Goal: Transaction & Acquisition: Purchase product/service

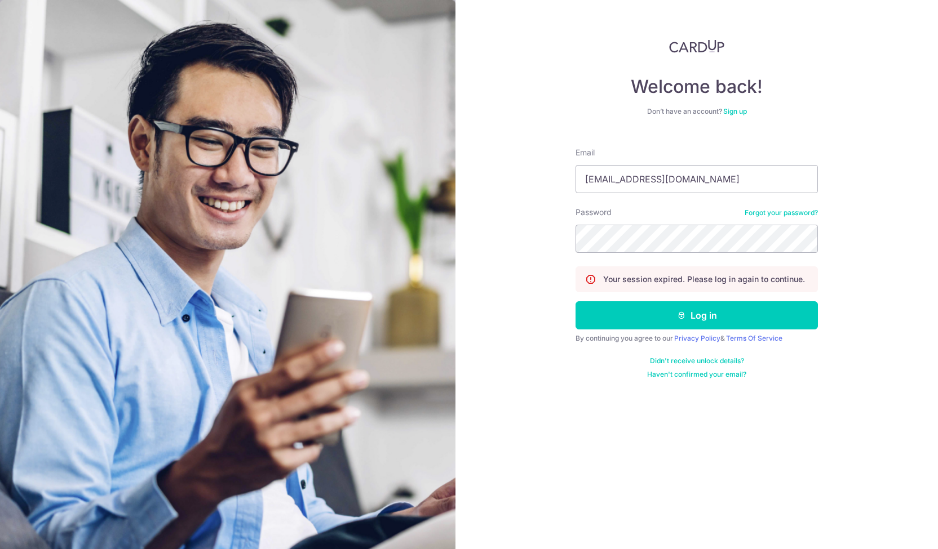
click at [402, 329] on img at bounding box center [227, 323] width 455 height 647
click at [622, 313] on button "Log in" at bounding box center [696, 315] width 242 height 28
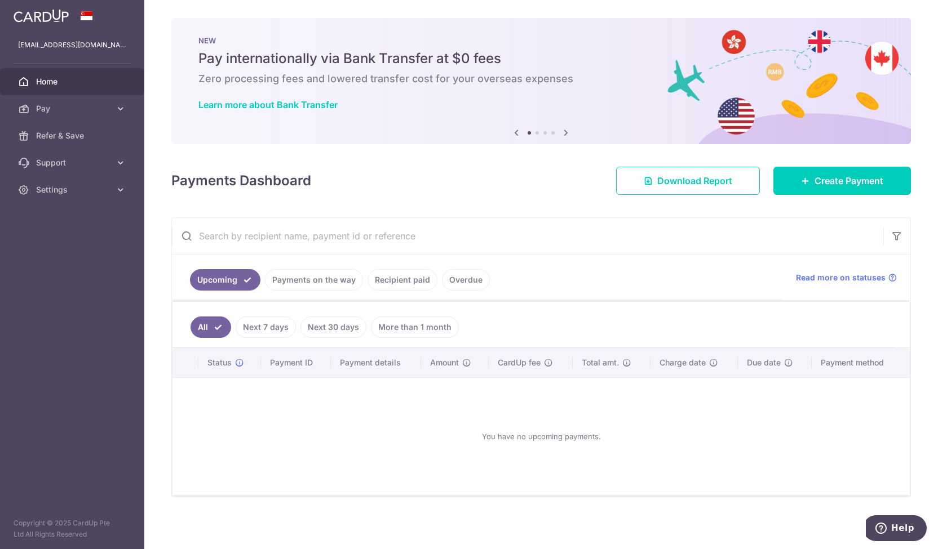
click at [306, 280] on link "Payments on the way" at bounding box center [314, 279] width 98 height 21
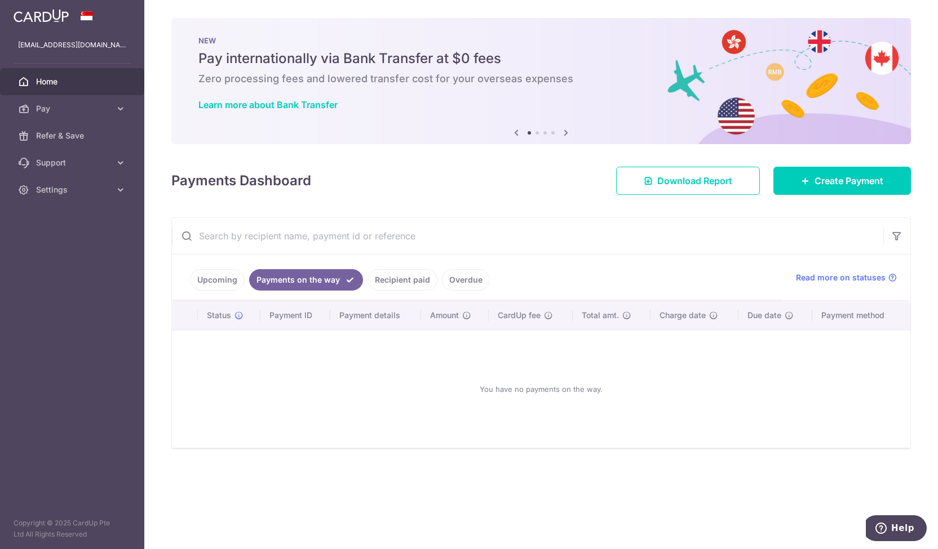
click at [196, 278] on link "Upcoming" at bounding box center [217, 279] width 55 height 21
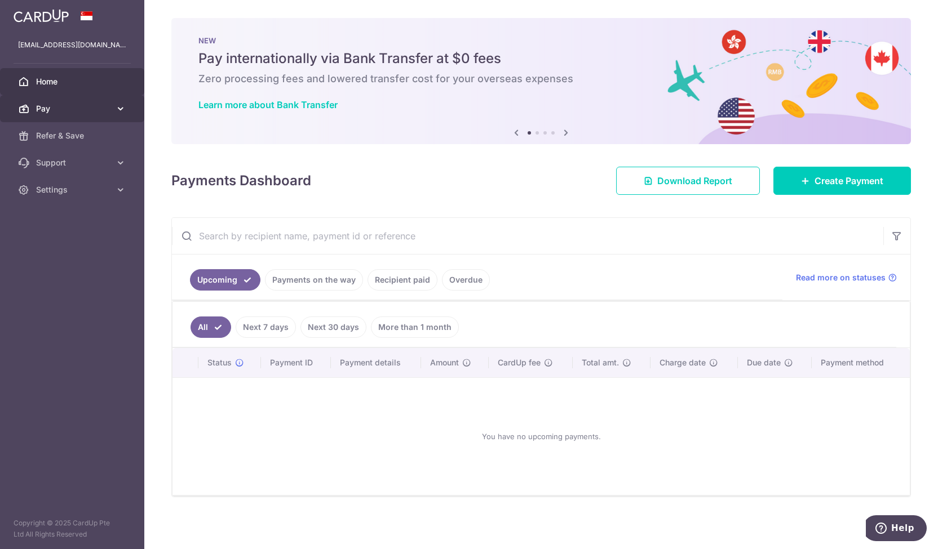
click at [47, 111] on span "Pay" at bounding box center [73, 108] width 74 height 11
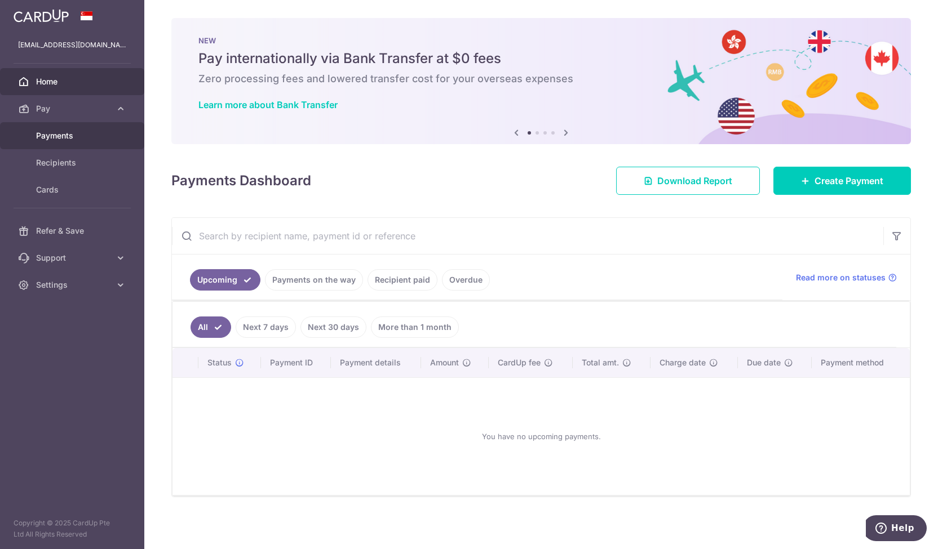
click at [65, 139] on span "Payments" at bounding box center [73, 135] width 74 height 11
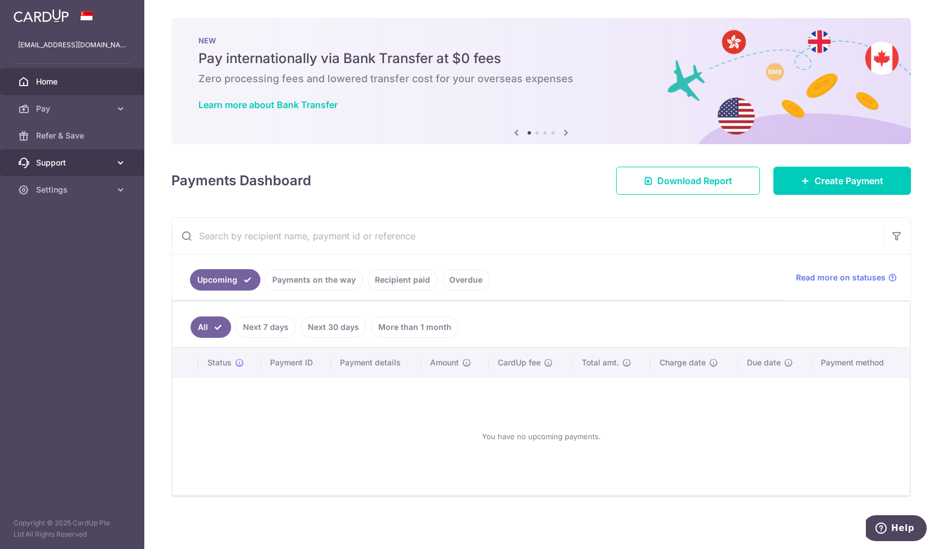
click at [76, 167] on span "Support" at bounding box center [73, 162] width 74 height 11
click at [87, 94] on link "Home" at bounding box center [72, 81] width 144 height 27
click at [87, 115] on link "Pay" at bounding box center [72, 108] width 144 height 27
click at [82, 160] on span "Recipients" at bounding box center [73, 162] width 74 height 11
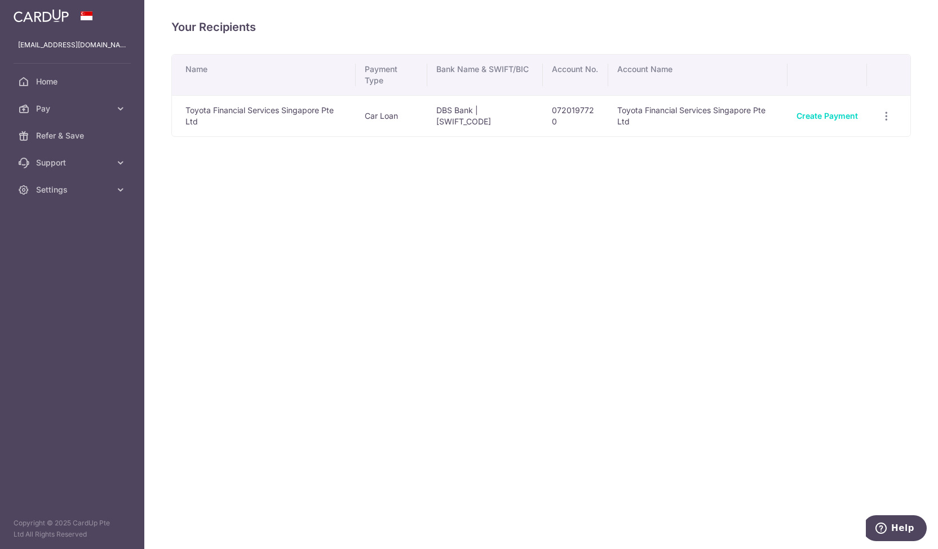
click at [337, 119] on td "Toyota Financial Services Singapore Pte Ltd" at bounding box center [264, 115] width 184 height 41
click at [837, 118] on link "Create Payment" at bounding box center [826, 116] width 61 height 10
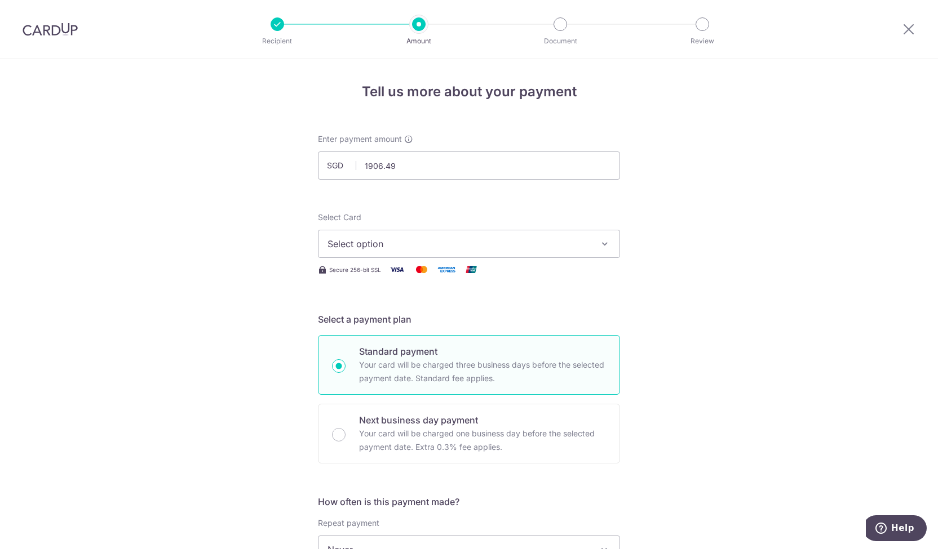
type input "1,906.49"
click at [542, 243] on span "Select option" at bounding box center [458, 244] width 263 height 14
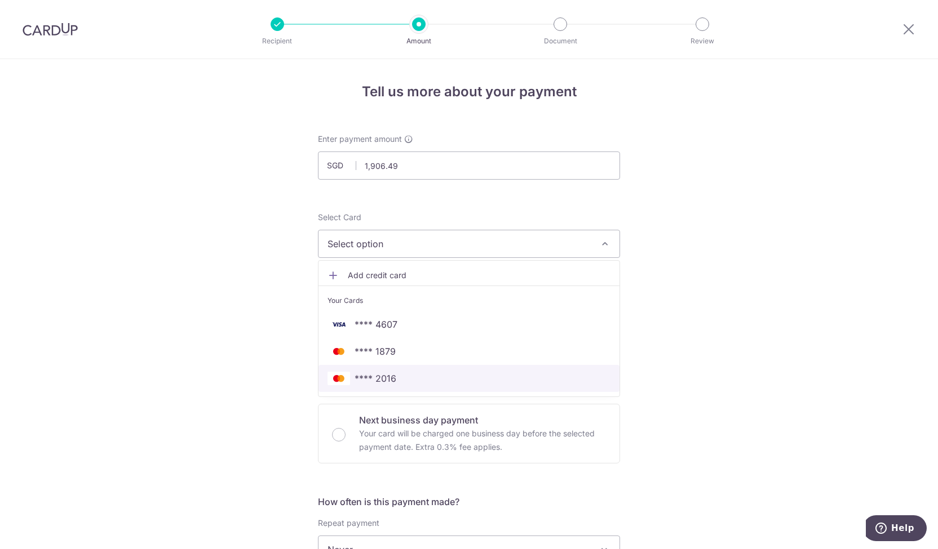
click at [416, 376] on span "**** 2016" at bounding box center [468, 379] width 283 height 14
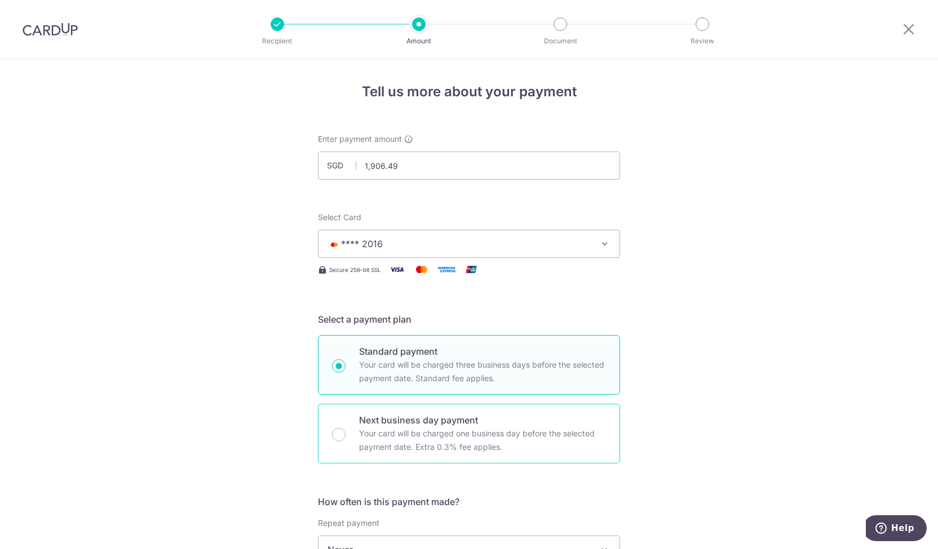
click at [328, 429] on div "Next business day payment Your card will be charged one business day before the…" at bounding box center [469, 434] width 302 height 60
radio input "false"
radio input "true"
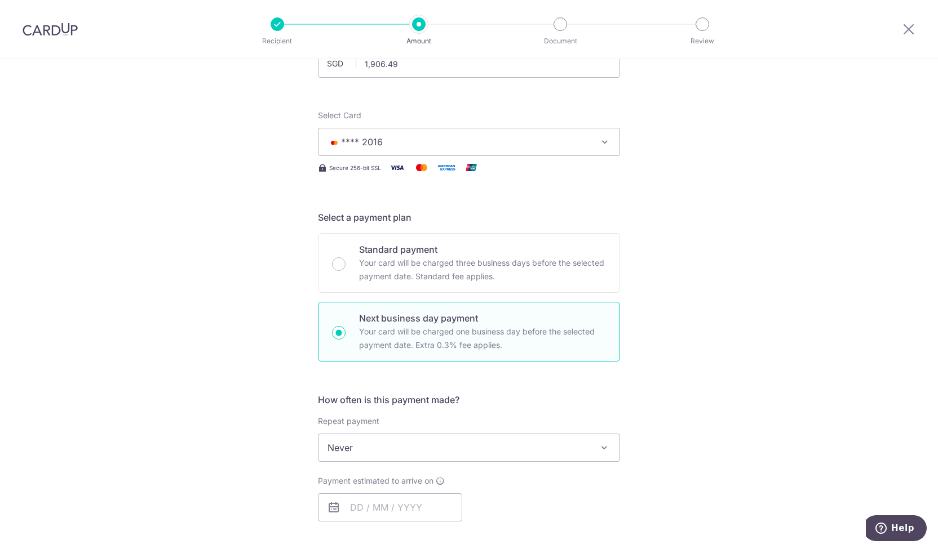
scroll to position [169, 0]
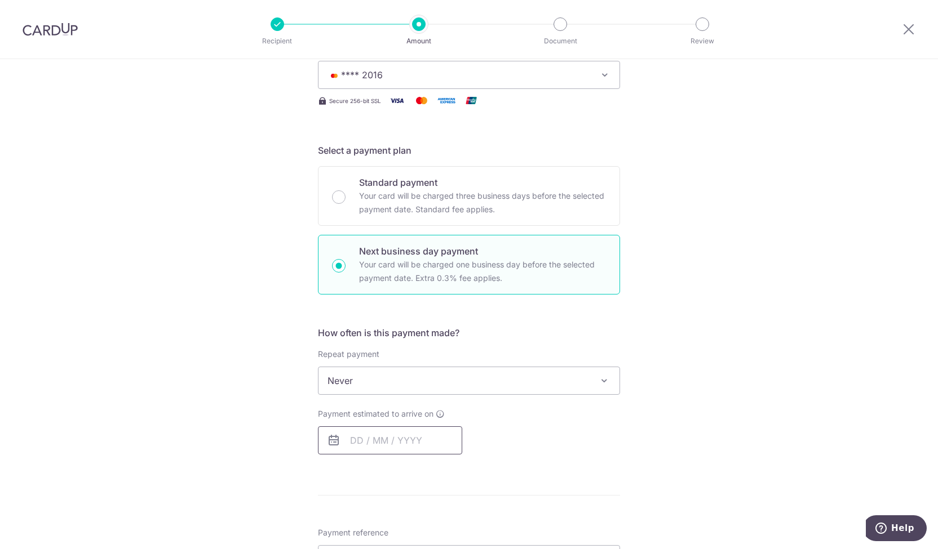
click at [354, 439] on input "text" at bounding box center [390, 441] width 144 height 28
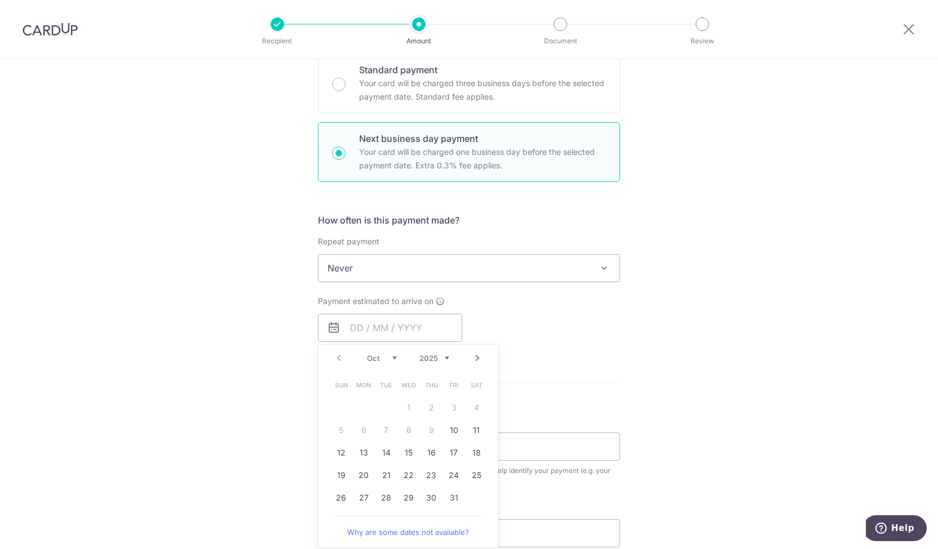
click at [679, 357] on div "Tell us more about your payment Enter payment amount SGD 1,906.49 1906.49 Selec…" at bounding box center [469, 278] width 938 height 1003
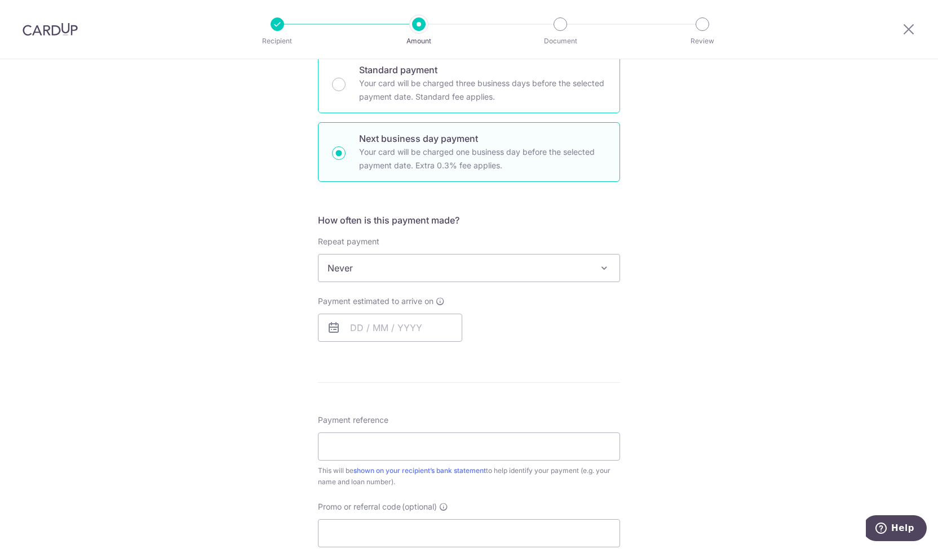
click at [460, 75] on p "Standard payment" at bounding box center [482, 70] width 247 height 14
click at [345, 78] on input "Standard payment Your card will be charged three business days before the selec…" at bounding box center [339, 85] width 14 height 14
click at [445, 140] on p "Next business day payment" at bounding box center [482, 139] width 247 height 14
click at [345, 146] on input "Next business day payment Your card will be charged one business day before the…" at bounding box center [339, 153] width 14 height 14
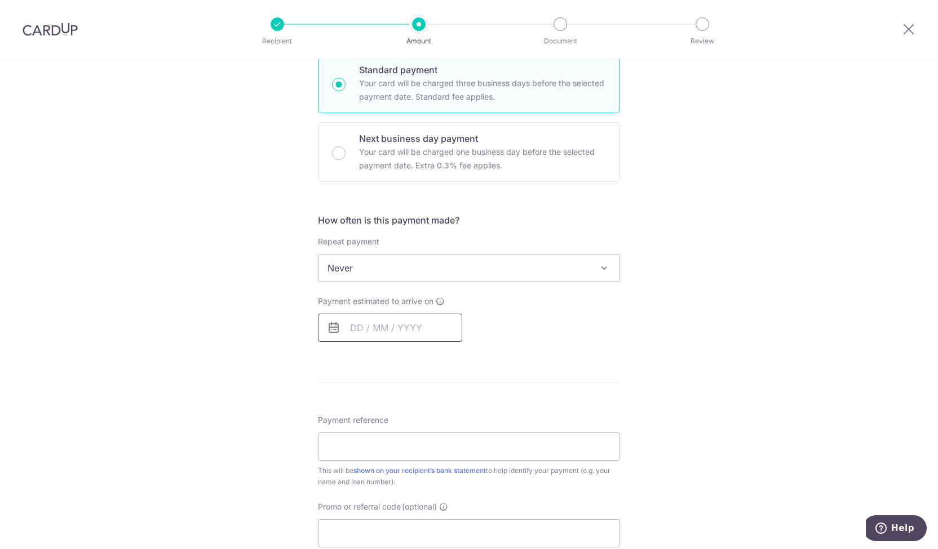
radio input "false"
radio input "true"
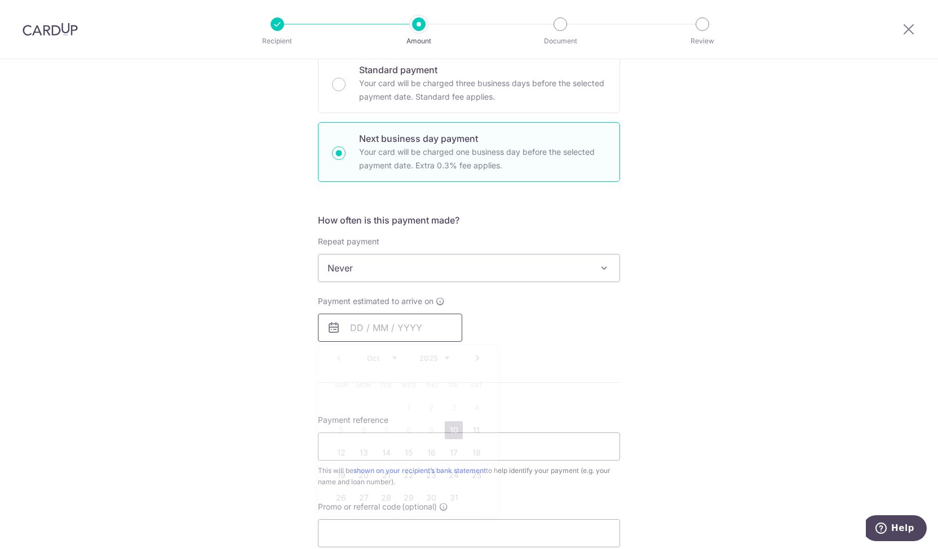
click at [401, 327] on input "text" at bounding box center [390, 328] width 144 height 28
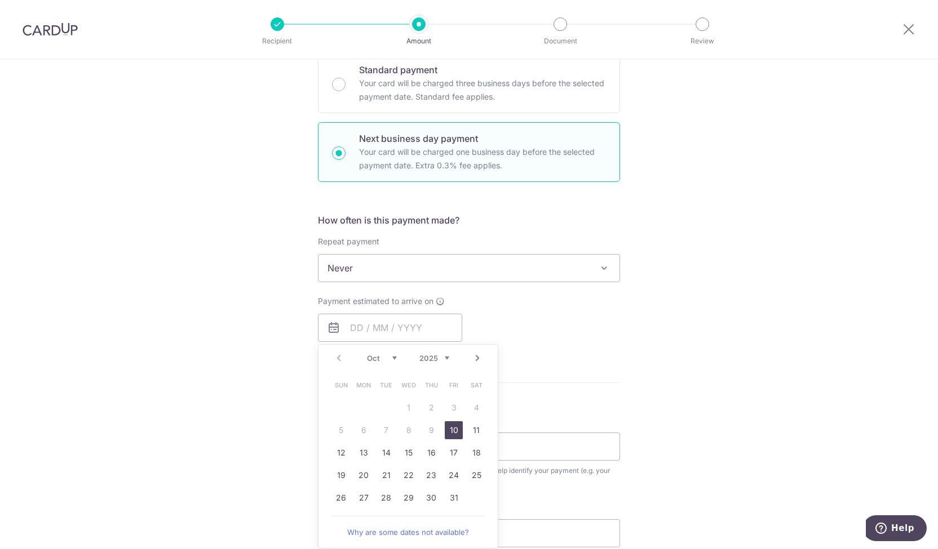
click at [447, 428] on link "10" at bounding box center [454, 430] width 18 height 18
type input "10/10/2025"
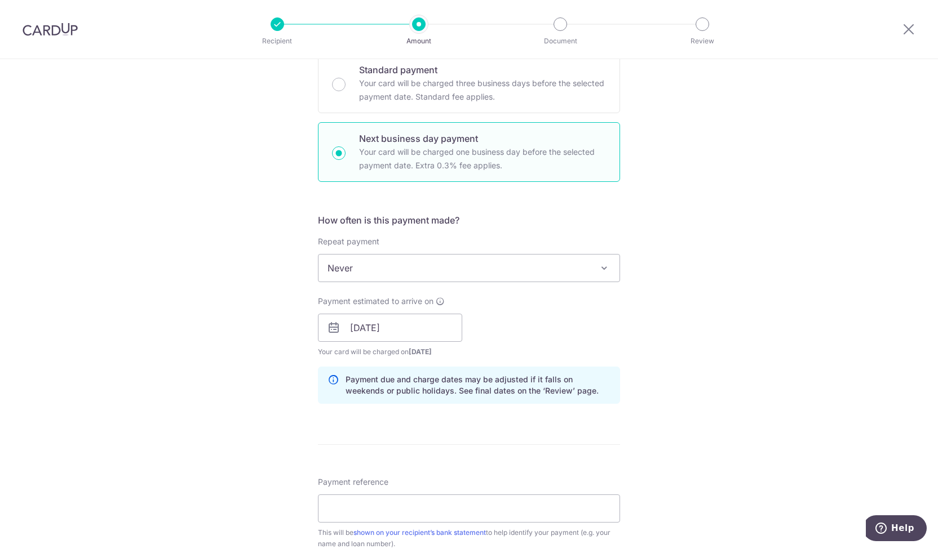
click at [446, 279] on span "Never" at bounding box center [468, 268] width 301 height 27
click at [446, 97] on p "Your card will be charged three business days before the selected payment date.…" at bounding box center [482, 90] width 247 height 27
click at [345, 91] on input "Standard payment Your card will be charged three business days before the selec…" at bounding box center [339, 85] width 14 height 14
radio input "true"
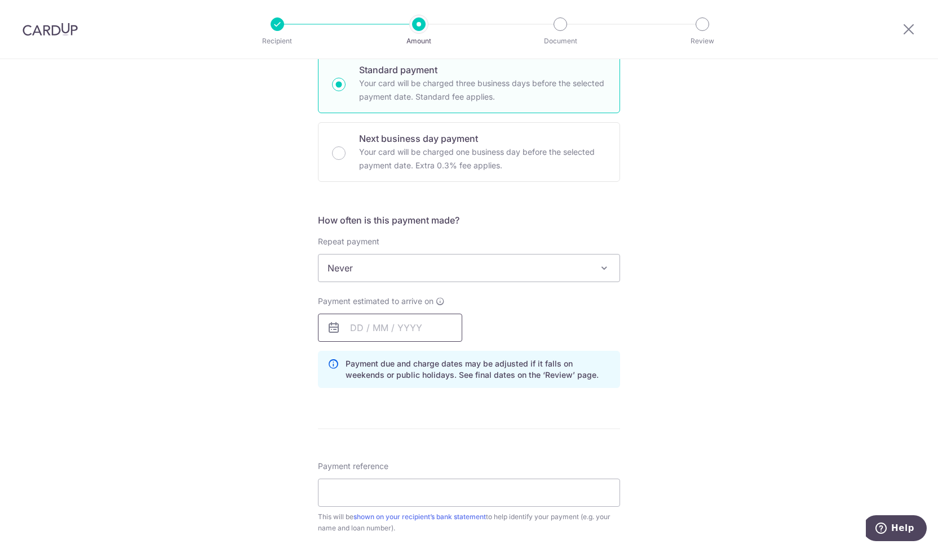
click at [376, 319] on input "text" at bounding box center [390, 328] width 144 height 28
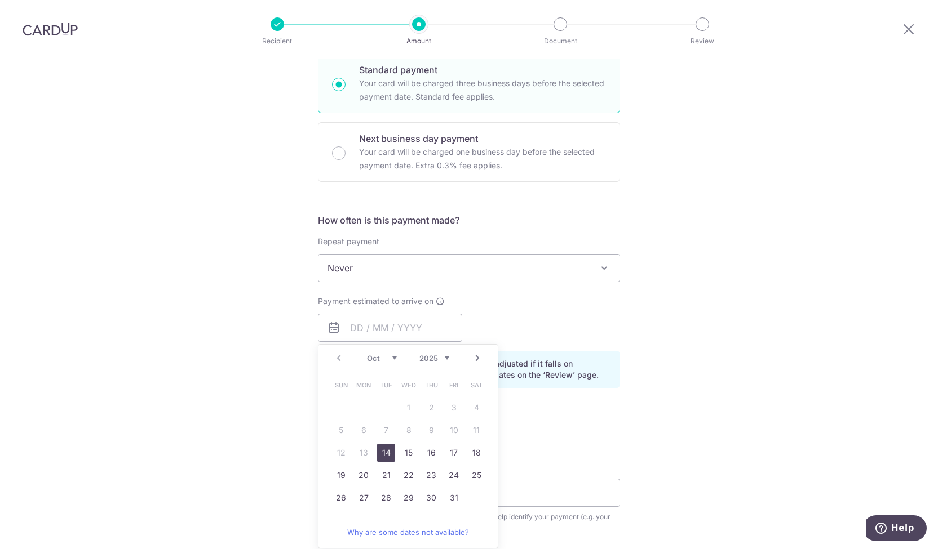
drag, startPoint x: 405, startPoint y: 133, endPoint x: 393, endPoint y: 309, distance: 176.7
click at [405, 134] on p "Next business day payment" at bounding box center [482, 139] width 247 height 14
click at [345, 146] on input "Next business day payment Your card will be charged one business day before the…" at bounding box center [339, 153] width 14 height 14
radio input "false"
radio input "true"
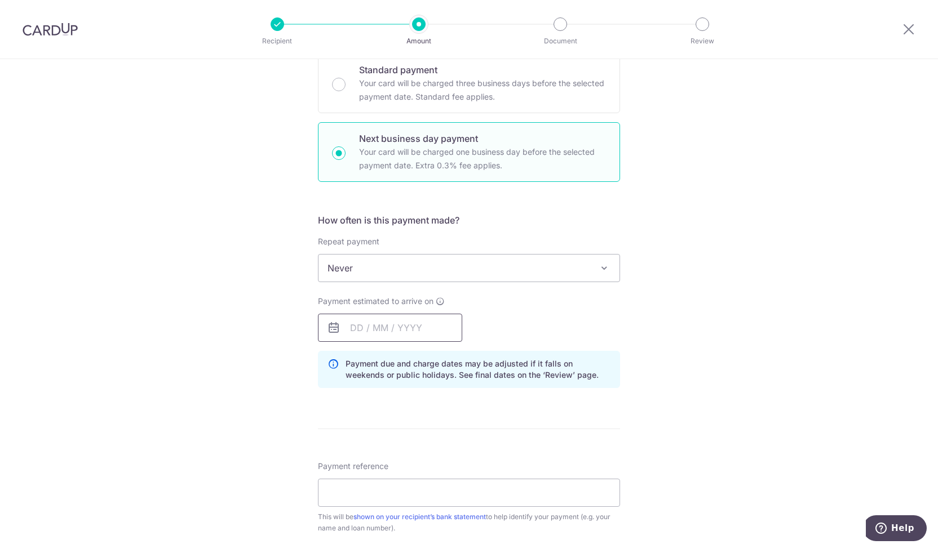
click at [385, 328] on input "text" at bounding box center [390, 328] width 144 height 28
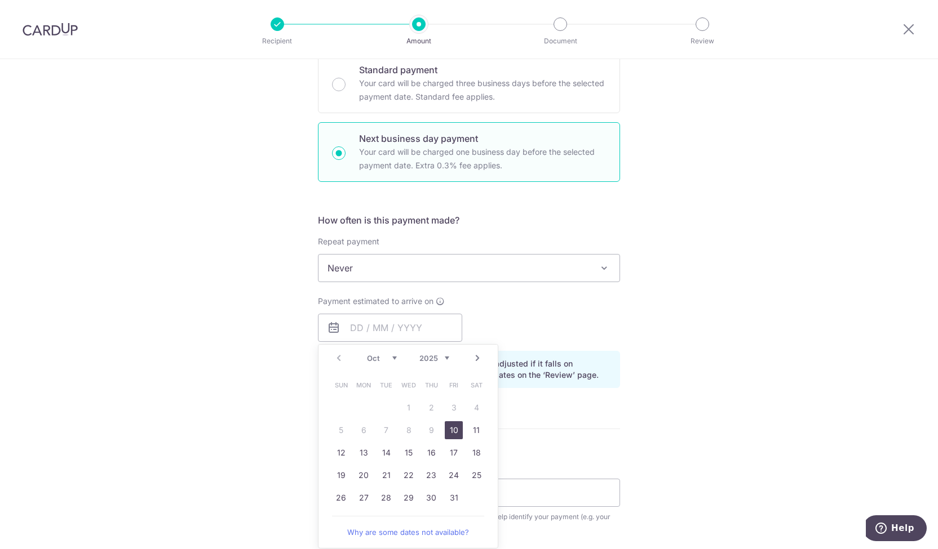
click at [453, 430] on link "10" at bounding box center [454, 430] width 18 height 18
type input "[DATE]"
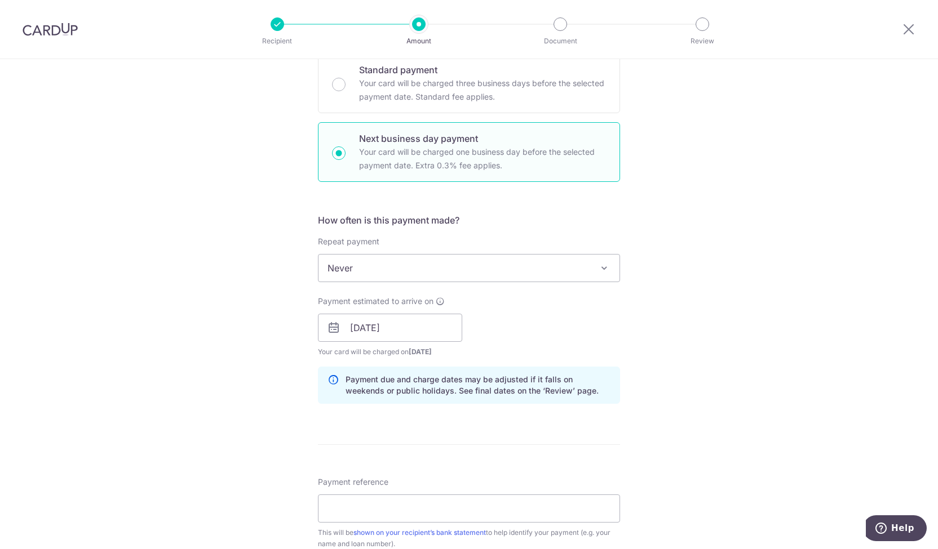
click at [590, 417] on form "Enter payment amount SGD 1,906.49 1906.49 Select Card **** 2016 Add credit card…" at bounding box center [469, 348] width 302 height 993
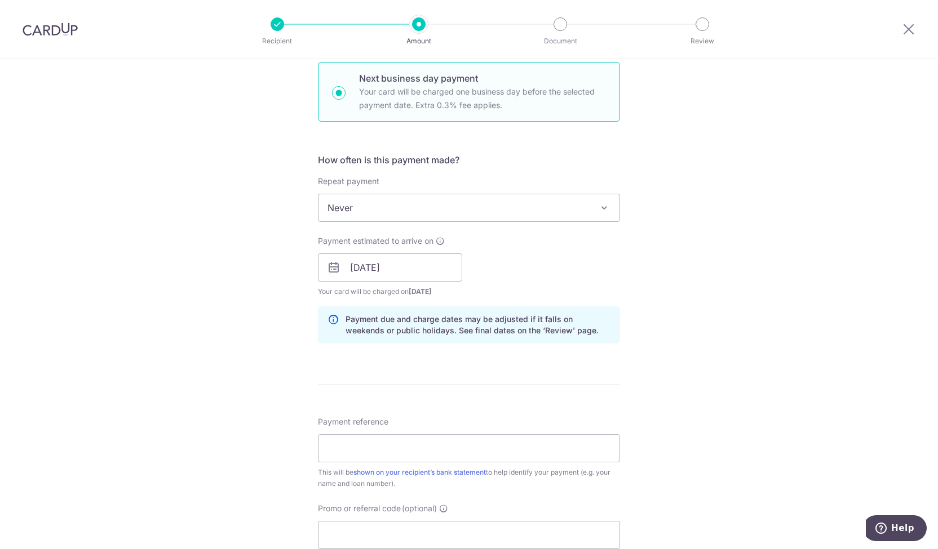
scroll to position [394, 0]
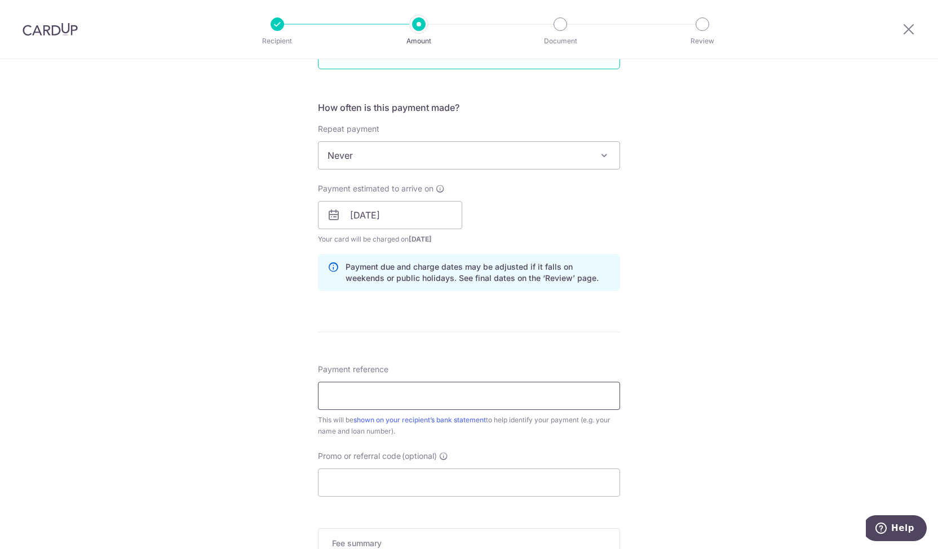
click at [498, 393] on input "Payment reference" at bounding box center [469, 396] width 302 height 28
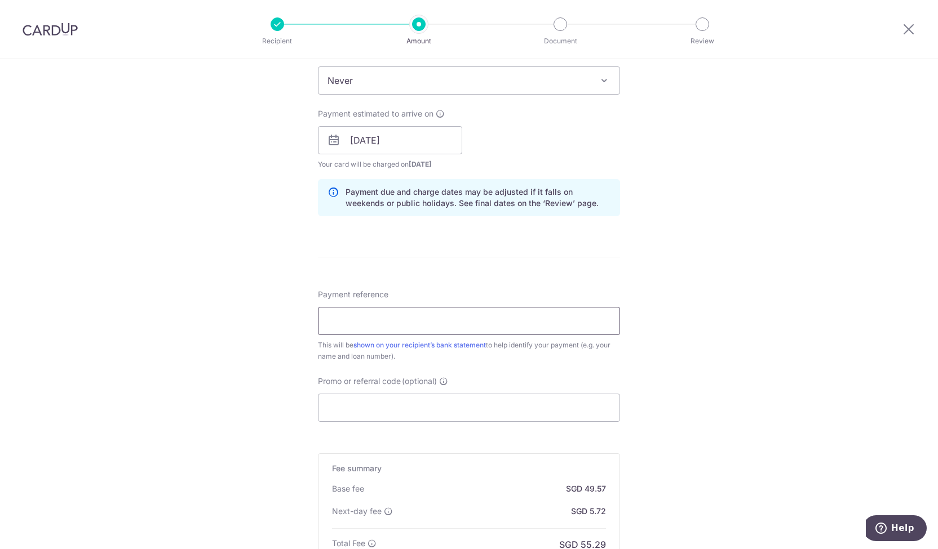
scroll to position [507, 0]
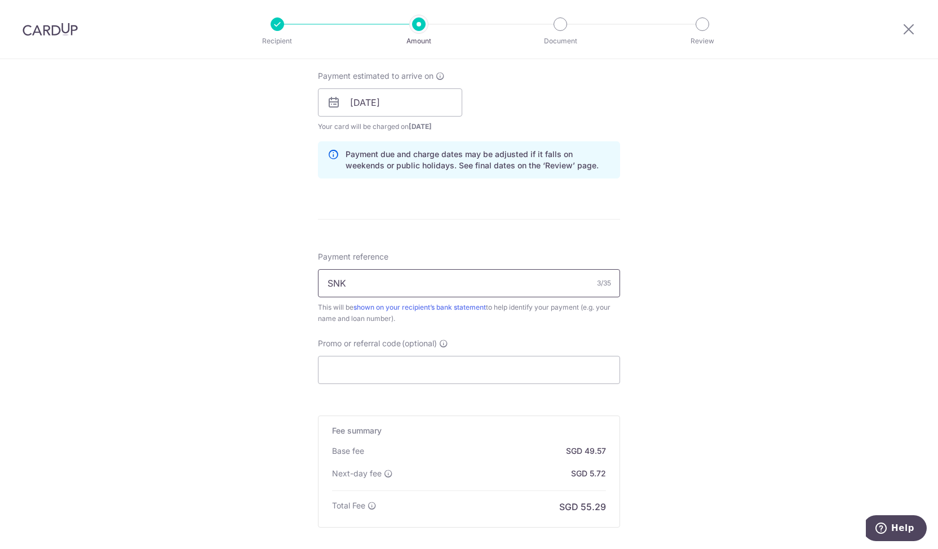
type input "SNK6171B"
click at [417, 374] on input "Promo or referral code (optional)" at bounding box center [469, 370] width 302 height 28
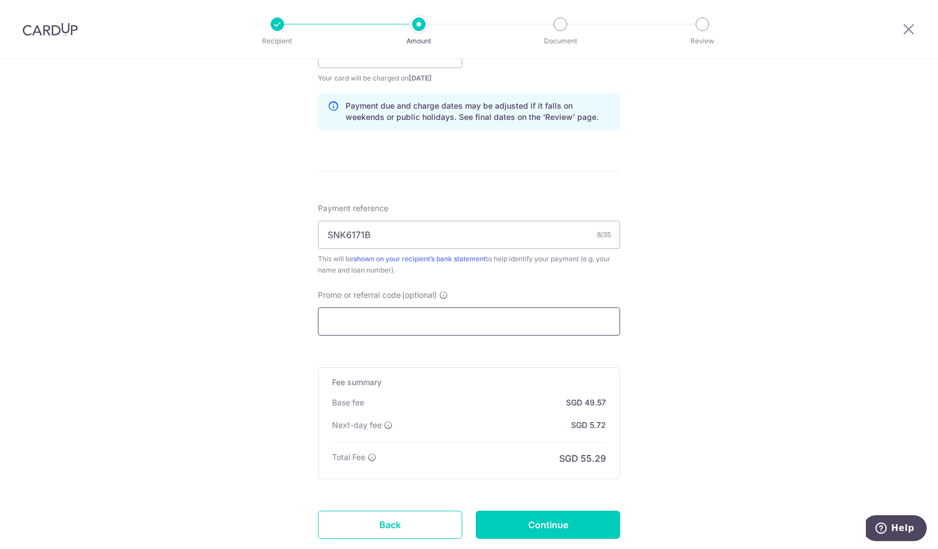
scroll to position [627, 0]
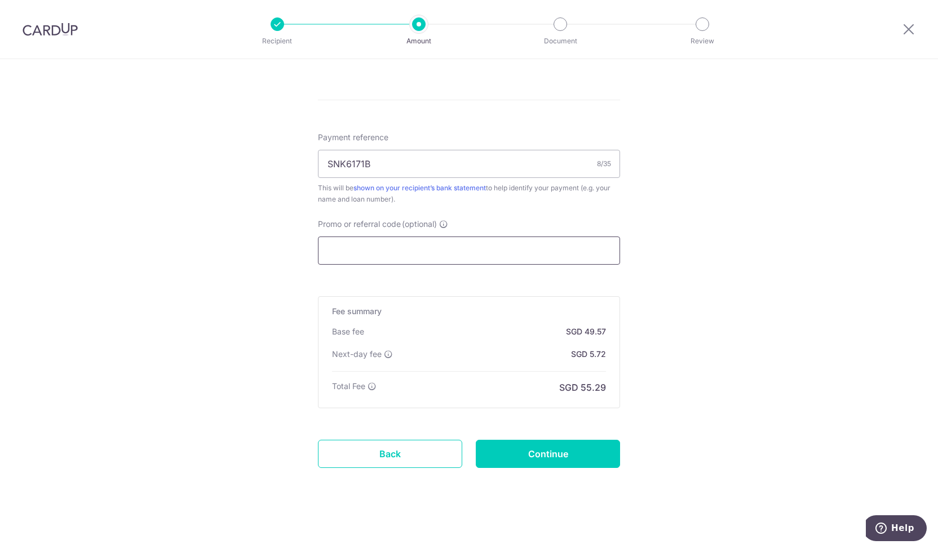
paste input "THANKSBIZ200"
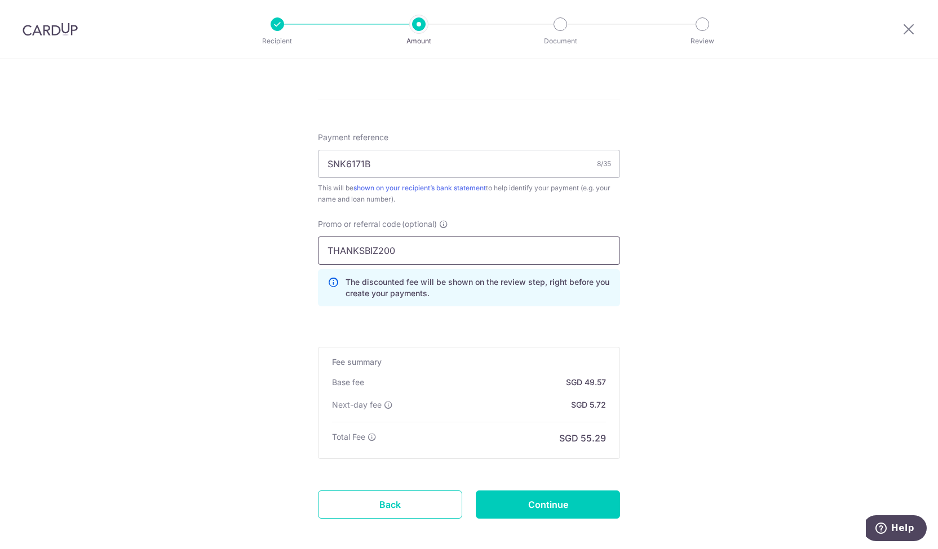
type input "THANKSBIZ200"
click at [691, 361] on div "Tell us more about your payment Enter payment amount SGD 1,906.49 1906.49 Selec…" at bounding box center [469, 18] width 938 height 1171
click at [556, 499] on input "Continue" at bounding box center [548, 505] width 144 height 28
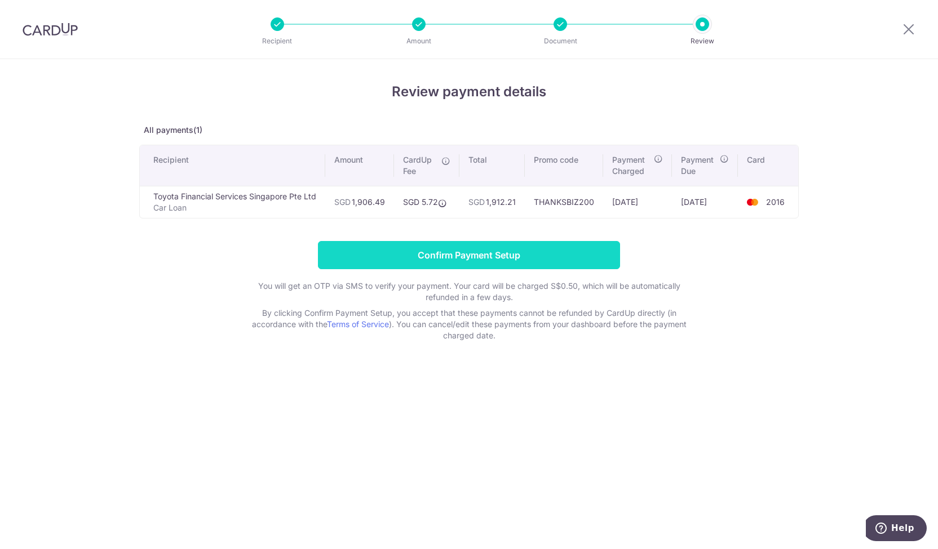
click at [556, 253] on input "Confirm Payment Setup" at bounding box center [469, 255] width 302 height 28
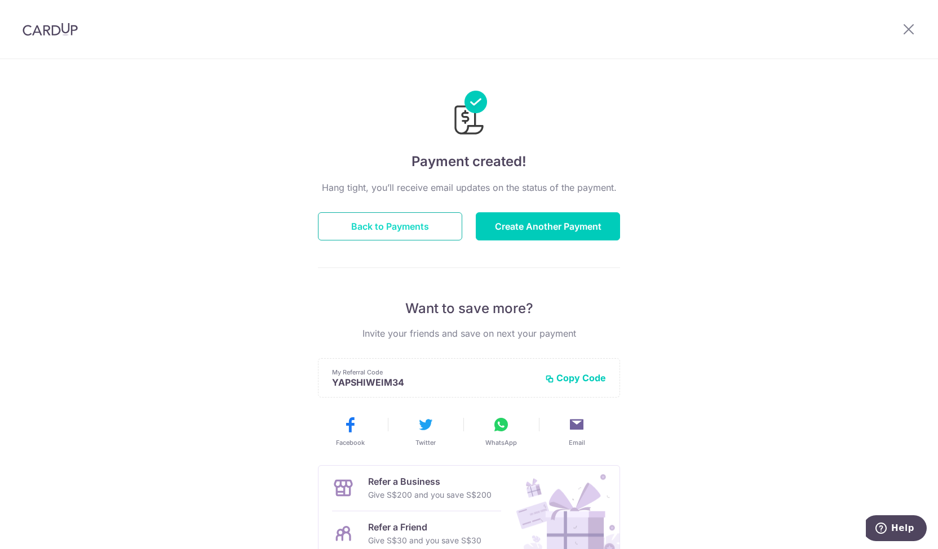
click at [415, 229] on button "Back to Payments" at bounding box center [390, 226] width 144 height 28
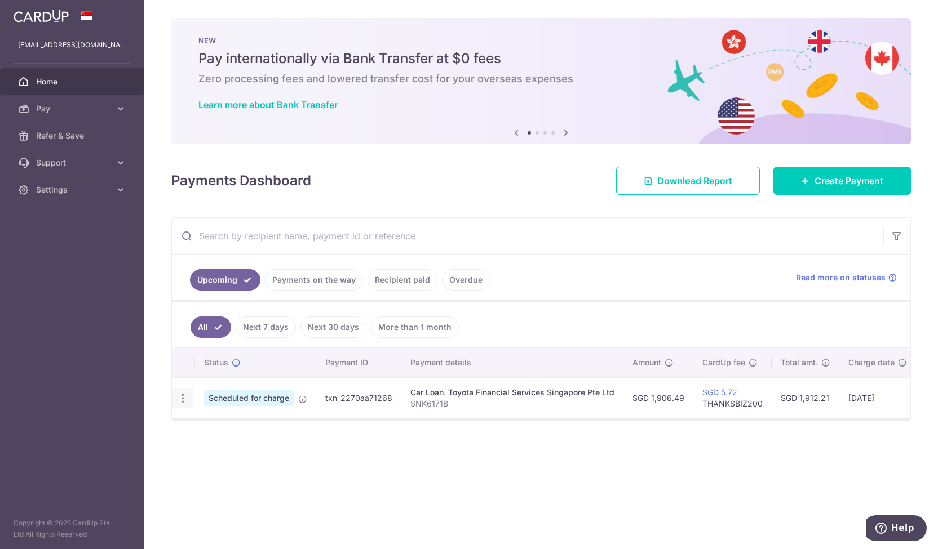
click at [185, 396] on icon "button" at bounding box center [183, 399] width 12 height 12
click at [212, 426] on span "Update payment" at bounding box center [243, 430] width 77 height 14
radio input "true"
type input "1,906.49"
type input "10/10/2025"
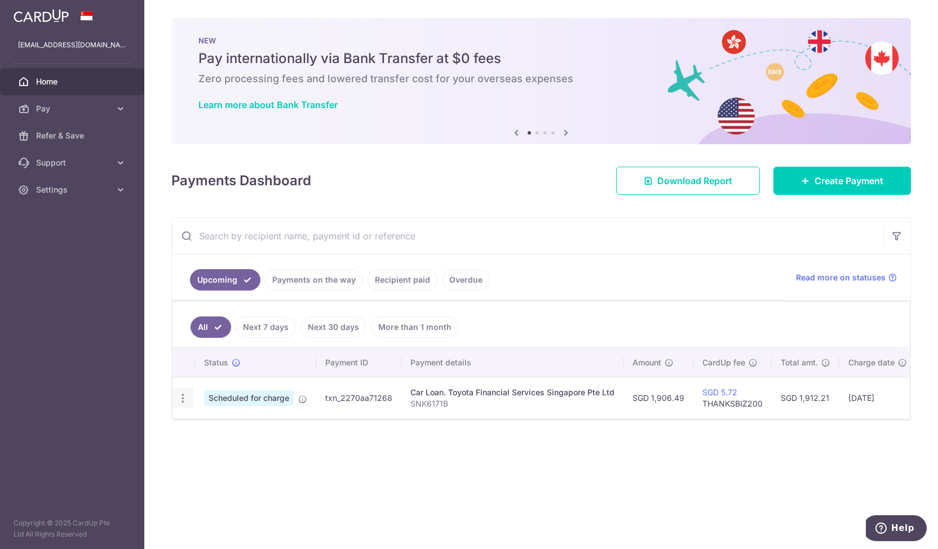
type input "SNK6171B"
type input "THANKSBIZ200"
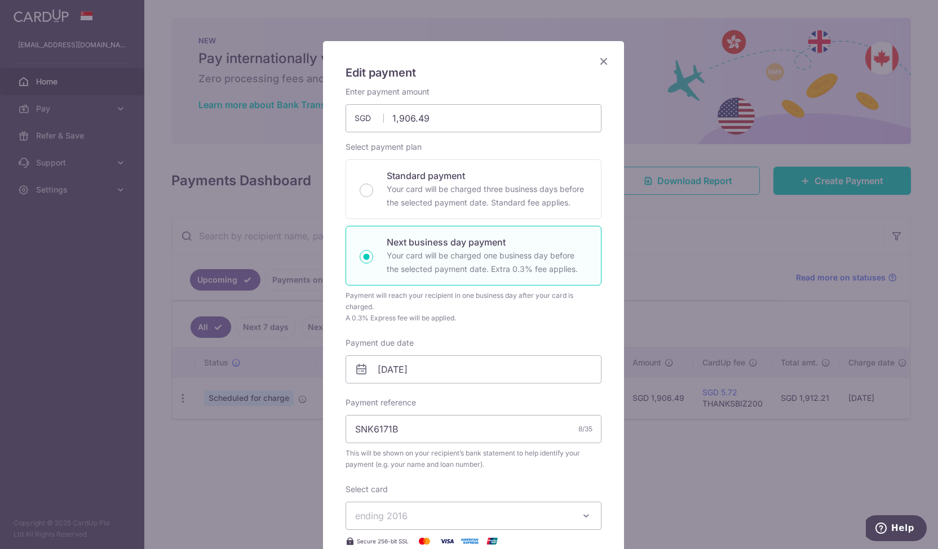
scroll to position [56, 0]
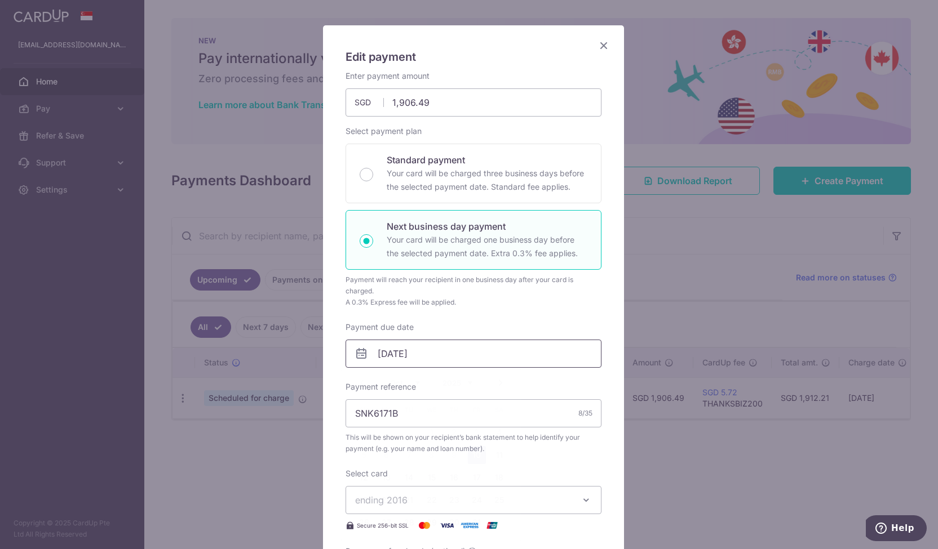
click at [445, 349] on input "[DATE]" at bounding box center [473, 354] width 256 height 28
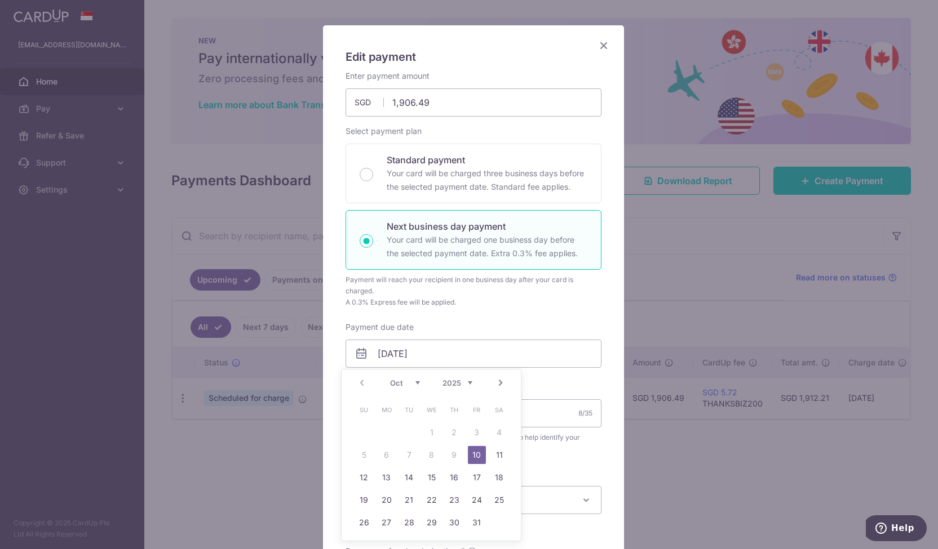
click at [765, 487] on div "Edit payment By clicking apply, you will make changes to all payments to Toyota…" at bounding box center [469, 274] width 938 height 549
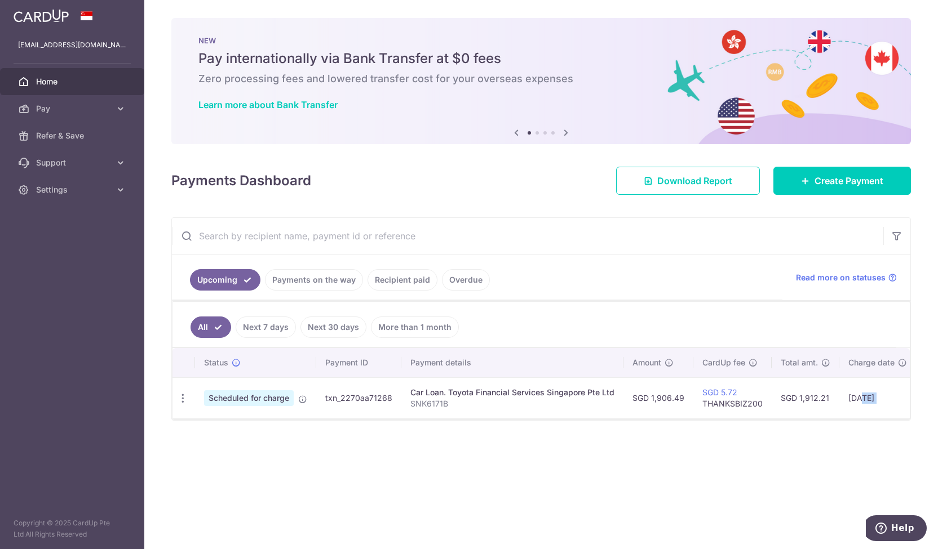
drag, startPoint x: 772, startPoint y: 423, endPoint x: 858, endPoint y: 415, distance: 86.0
click at [858, 415] on div "× Pause Schedule Pause all future payments in this series Pause just this one p…" at bounding box center [540, 274] width 793 height 549
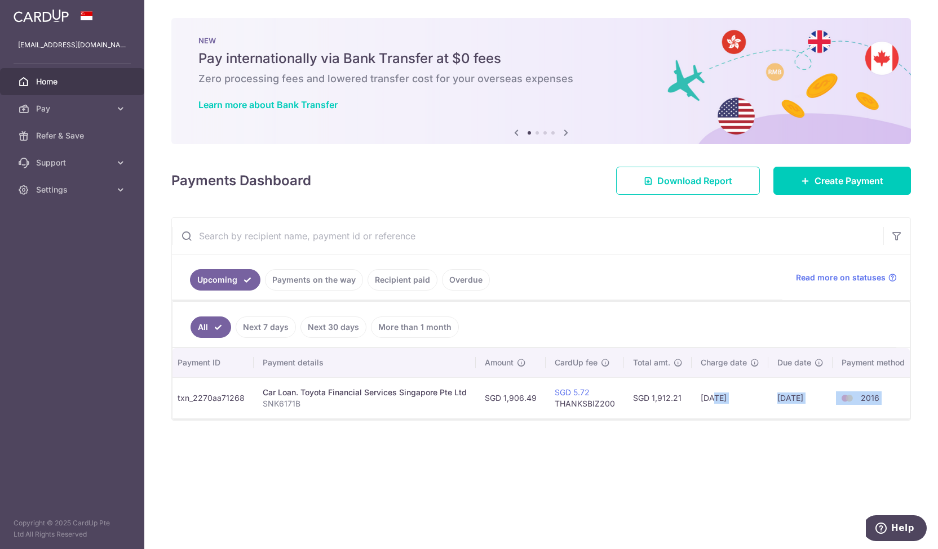
click at [877, 401] on td "2016" at bounding box center [875, 397] width 86 height 41
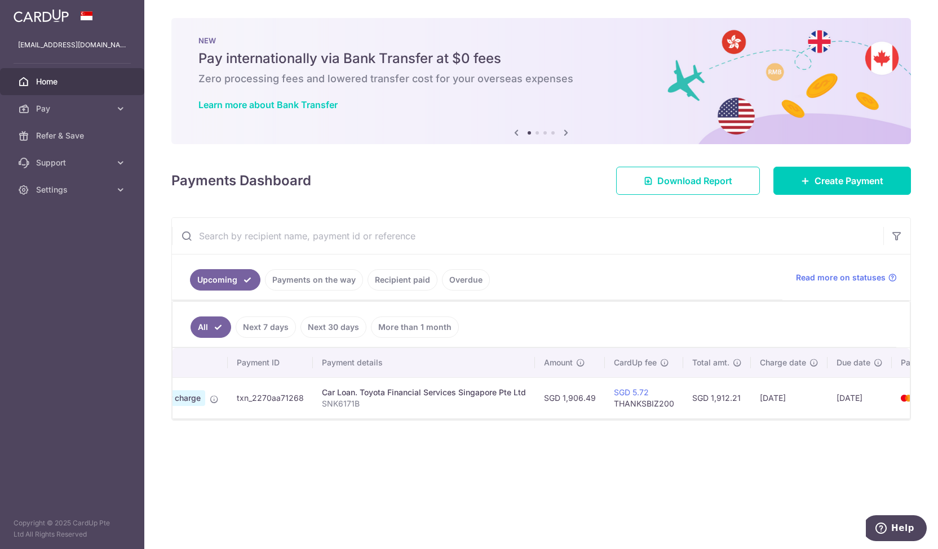
scroll to position [0, 0]
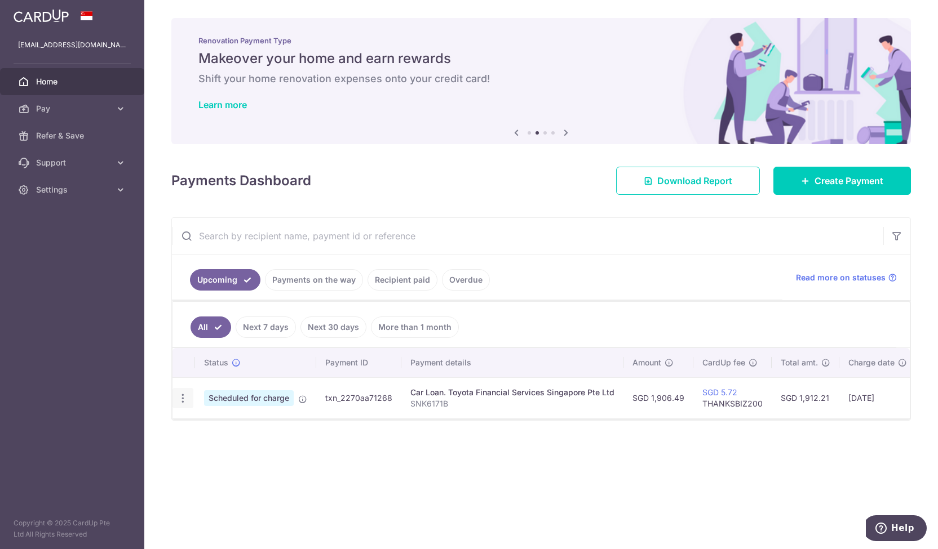
click at [183, 401] on icon "button" at bounding box center [183, 399] width 12 height 12
click at [460, 442] on div "Status Payment ID Payment details Amount CardUp fee Total amt. Charge date Due …" at bounding box center [540, 429] width 737 height 162
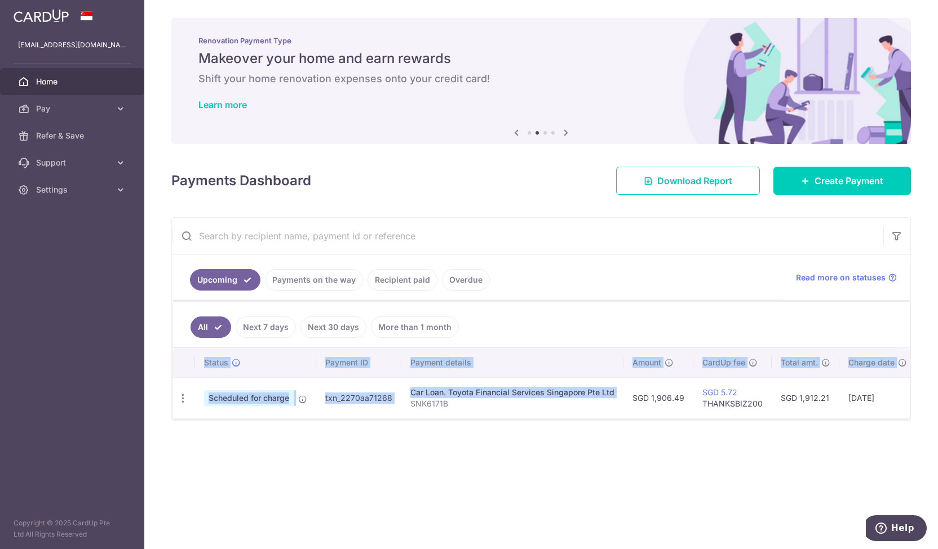
drag, startPoint x: 617, startPoint y: 413, endPoint x: 852, endPoint y: 420, distance: 235.6
click at [852, 419] on div "Status Payment ID Payment details Amount CardUp fee Total amt. Charge date Due …" at bounding box center [540, 383] width 737 height 70
click at [862, 399] on td "[DATE]" at bounding box center [877, 397] width 77 height 41
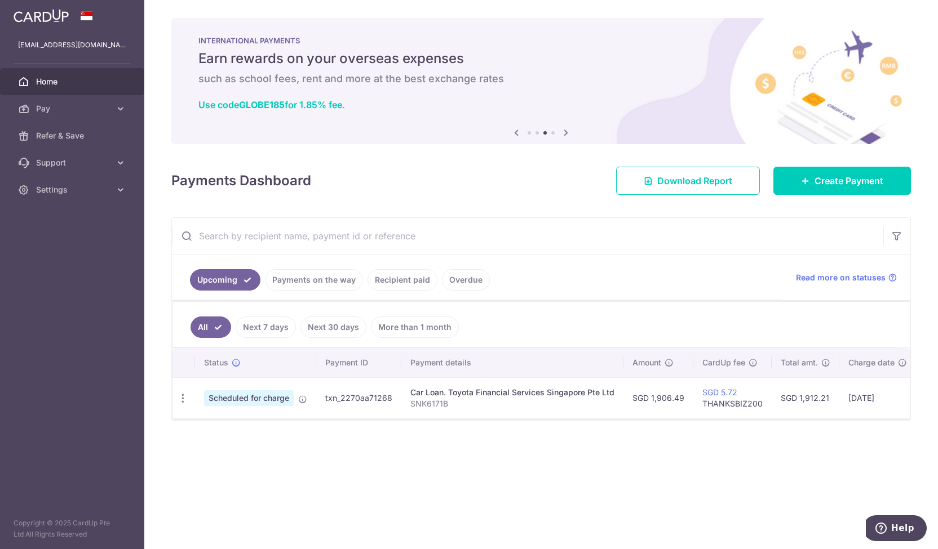
click at [688, 508] on div "× Pause Schedule Pause all future payments in this series Pause just this one p…" at bounding box center [540, 274] width 793 height 549
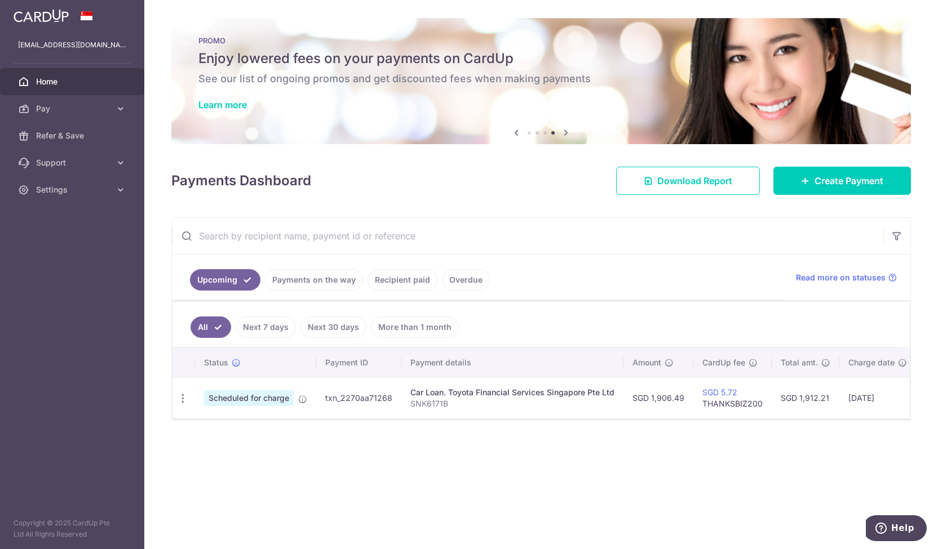
drag, startPoint x: 743, startPoint y: 488, endPoint x: 690, endPoint y: 465, distance: 57.8
click at [743, 488] on div "× Pause Schedule Pause all future payments in this series Pause just this one p…" at bounding box center [540, 274] width 793 height 549
click at [181, 393] on icon "button" at bounding box center [183, 399] width 12 height 12
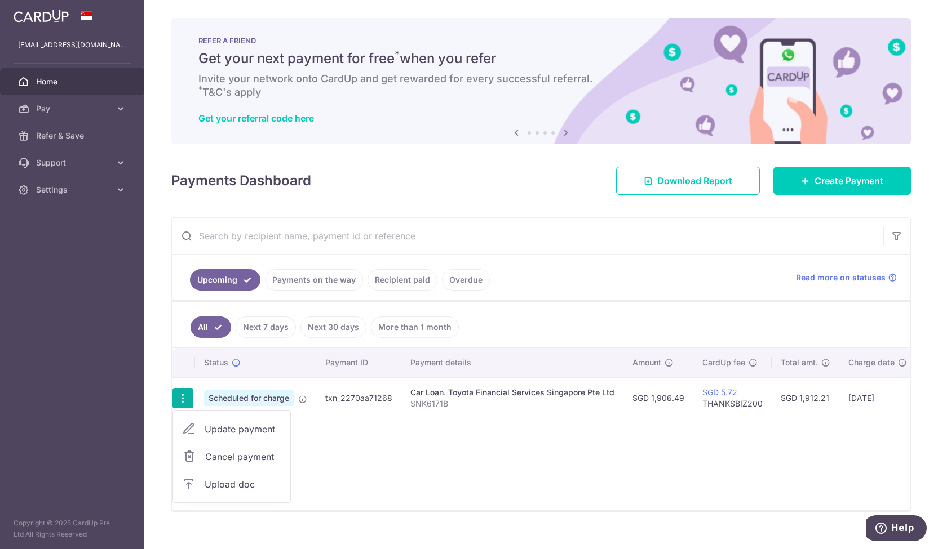
click at [445, 433] on div "Status Payment ID Payment details Amount CardUp fee Total amt. Charge date Due …" at bounding box center [540, 429] width 737 height 162
click at [186, 393] on icon "button" at bounding box center [183, 399] width 12 height 12
click at [438, 426] on div "Status Payment ID Payment details Amount CardUp fee Total amt. Charge date Due …" at bounding box center [540, 429] width 737 height 162
drag, startPoint x: 845, startPoint y: 421, endPoint x: 561, endPoint y: 447, distance: 285.7
click at [561, 447] on div "× Pause Schedule Pause all future payments in this series Pause just this one p…" at bounding box center [540, 274] width 793 height 549
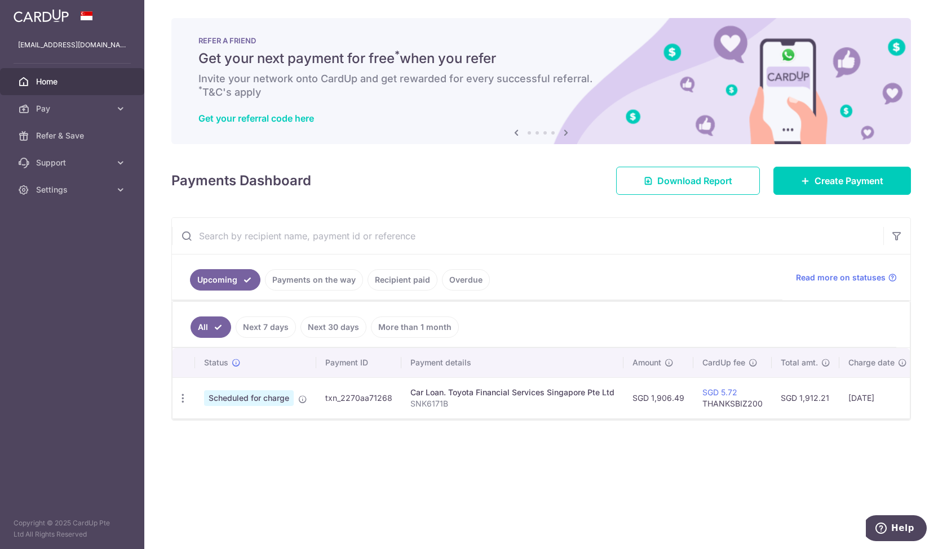
drag, startPoint x: 637, startPoint y: 461, endPoint x: 643, endPoint y: 457, distance: 7.7
click at [637, 461] on div "× Pause Schedule Pause all future payments in this series Pause just this one p…" at bounding box center [540, 274] width 793 height 549
drag, startPoint x: 747, startPoint y: 414, endPoint x: 845, endPoint y: 416, distance: 98.6
click at [844, 416] on div "Status Payment ID Payment details Amount CardUp fee Total amt. Charge date Due …" at bounding box center [540, 383] width 737 height 70
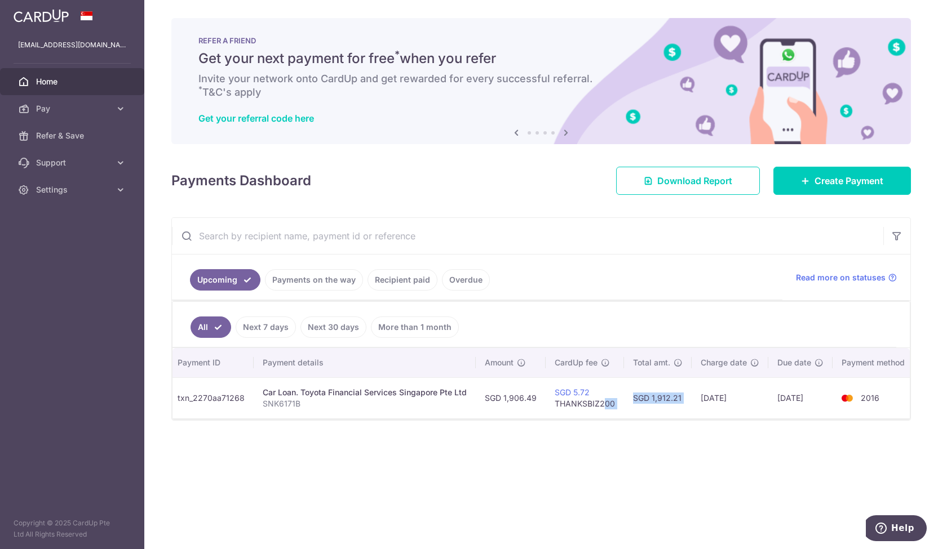
click at [852, 420] on div at bounding box center [540, 419] width 737 height 1
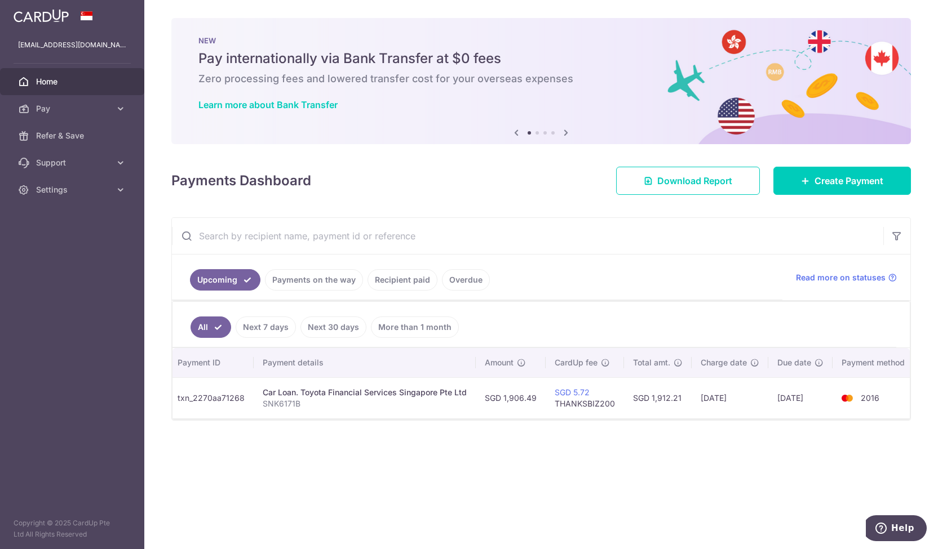
click at [805, 473] on div "× Pause Schedule Pause all future payments in this series Pause just this one p…" at bounding box center [540, 274] width 793 height 549
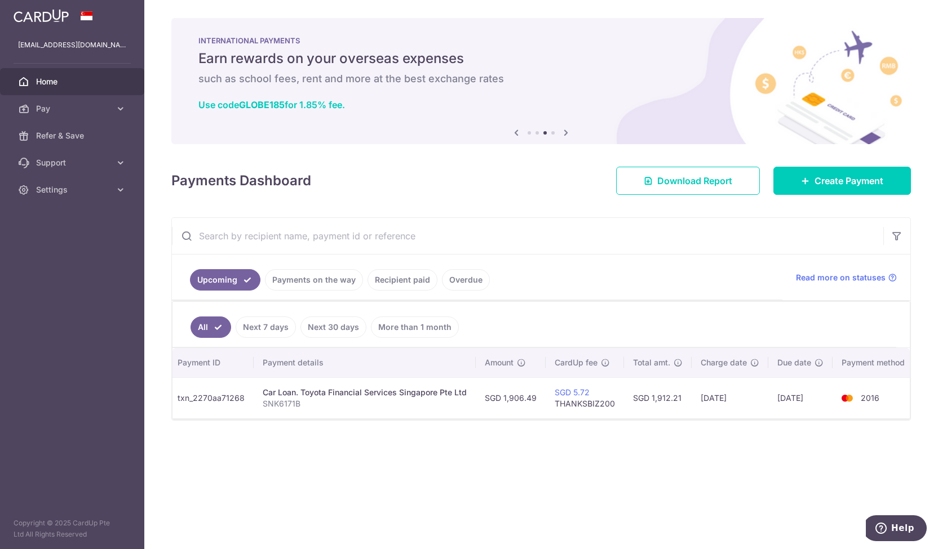
drag, startPoint x: 386, startPoint y: 446, endPoint x: 392, endPoint y: 423, distance: 23.8
click at [385, 446] on div "× Pause Schedule Pause all future payments in this series Pause just this one p…" at bounding box center [540, 274] width 793 height 549
click at [619, 446] on div "× Pause Schedule Pause all future payments in this series Pause just this one p…" at bounding box center [540, 274] width 793 height 549
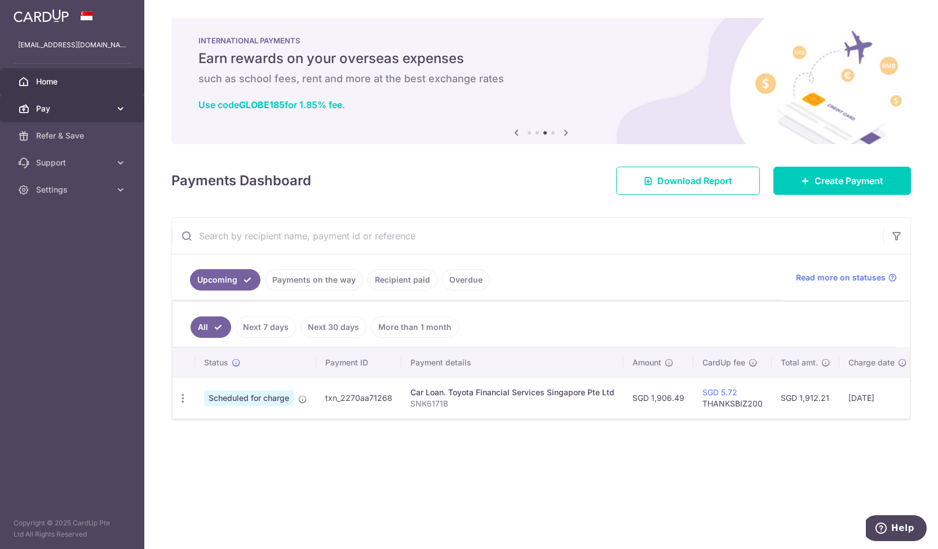
click at [53, 112] on span "Pay" at bounding box center [73, 108] width 74 height 11
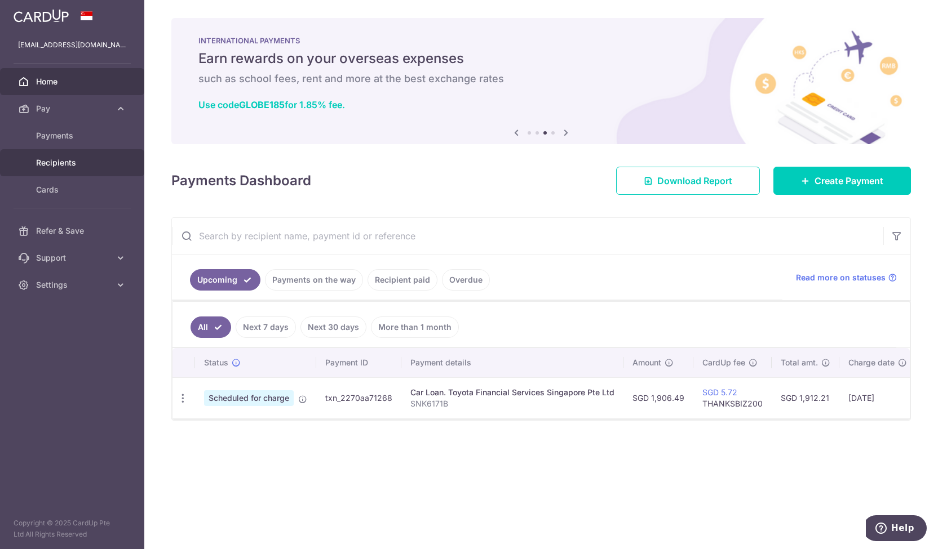
click at [65, 161] on span "Recipients" at bounding box center [73, 162] width 74 height 11
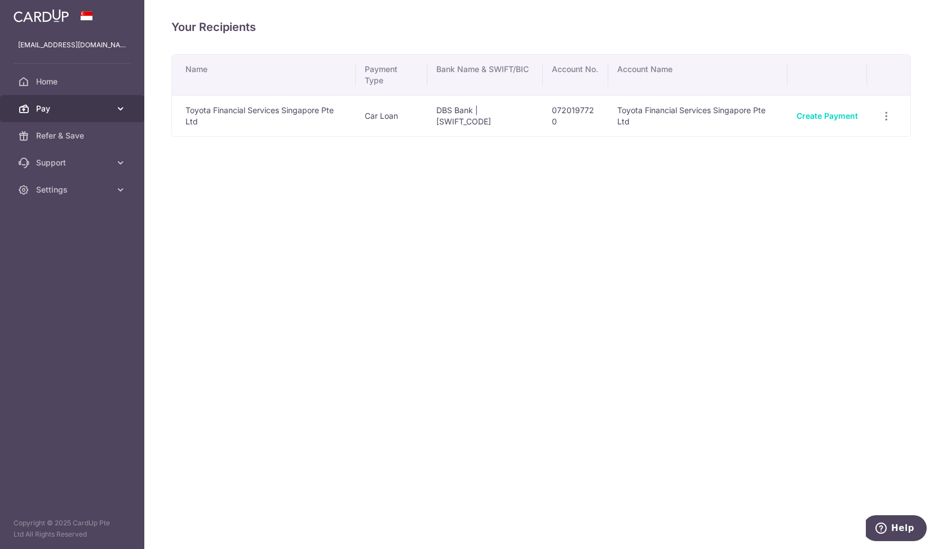
click at [64, 105] on span "Pay" at bounding box center [73, 108] width 74 height 11
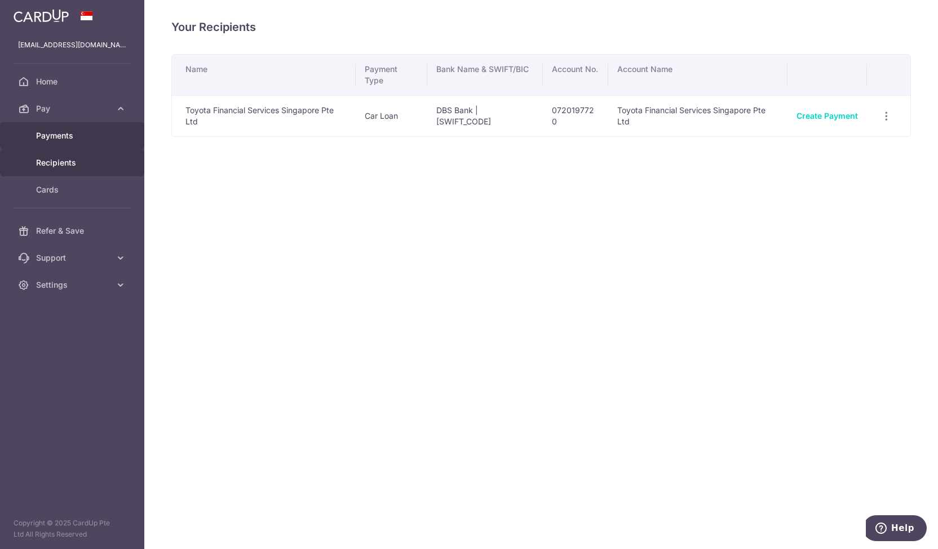
click at [62, 135] on span "Payments" at bounding box center [73, 135] width 74 height 11
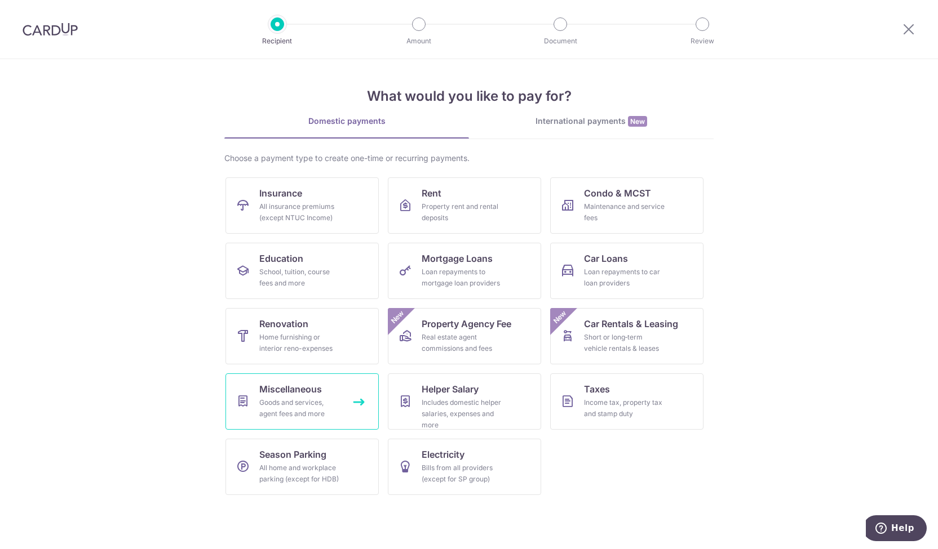
click at [328, 418] on div "Goods and services, agent fees and more" at bounding box center [299, 408] width 81 height 23
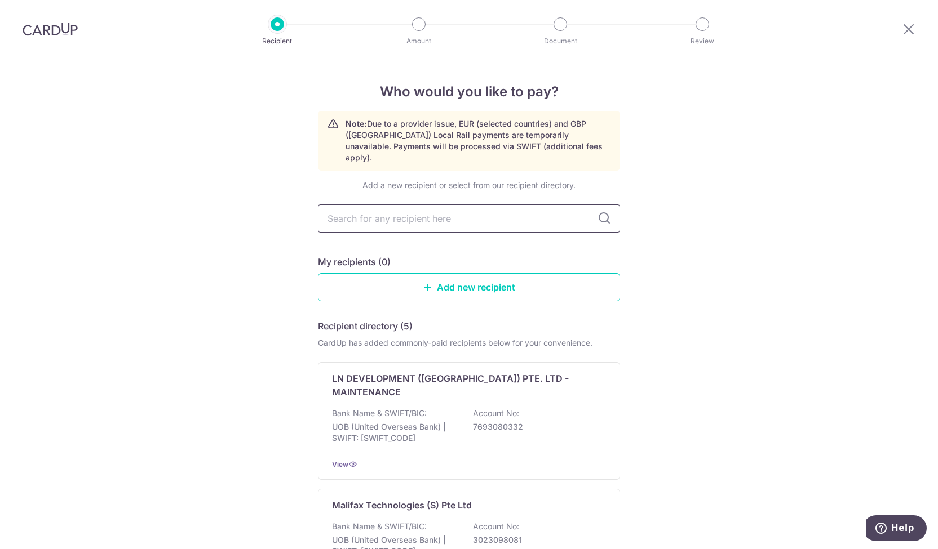
click at [409, 214] on input "text" at bounding box center [469, 219] width 302 height 28
type input "best"
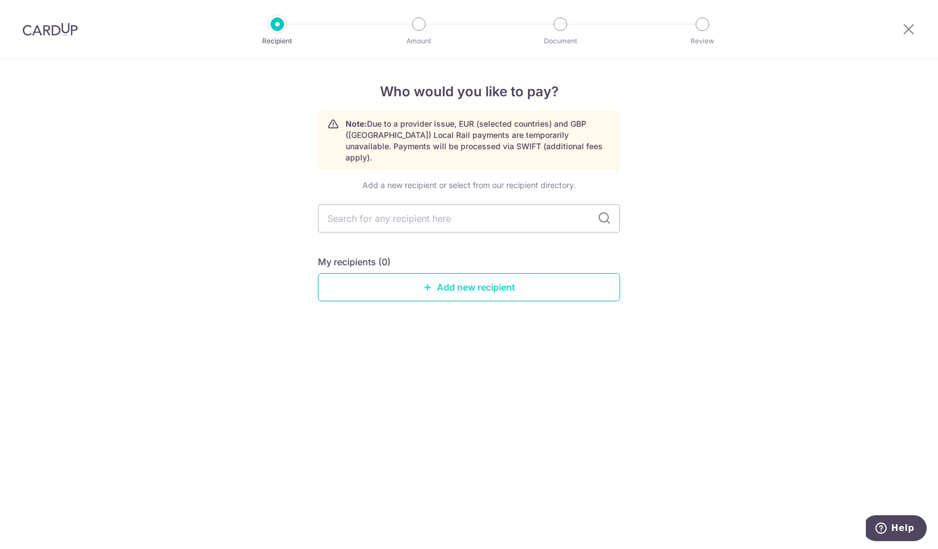
click at [455, 282] on link "Add new recipient" at bounding box center [469, 287] width 302 height 28
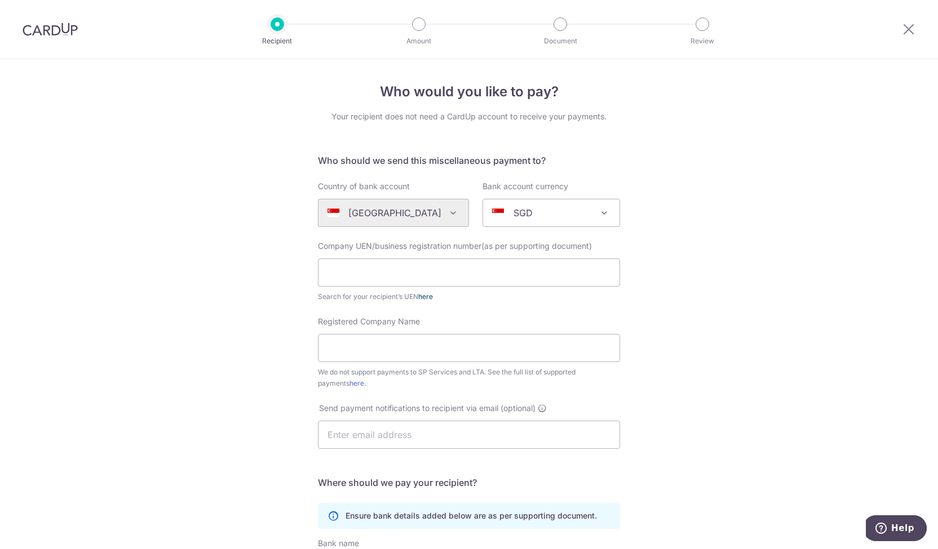
click at [426, 295] on link "here" at bounding box center [425, 296] width 15 height 8
click at [338, 266] on input "text" at bounding box center [469, 273] width 302 height 28
type input "3"
type input "201904544H"
click at [389, 349] on input "Registered Company Name" at bounding box center [469, 348] width 302 height 28
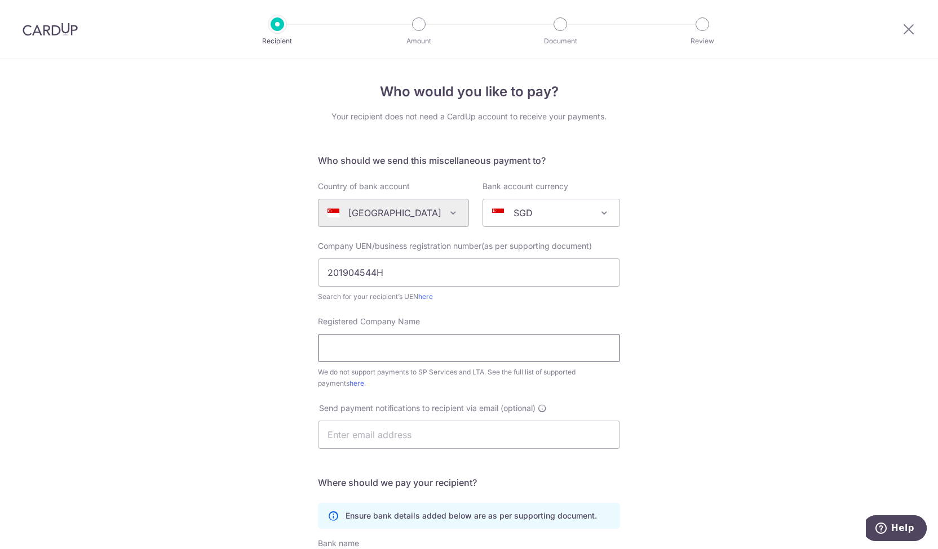
paste input "BEST LICENSED MONEYLENDER PTE. LTD"
type input "BEST LICENSED MONEYLENDER PTE. LTD"
click at [283, 404] on div "Who would you like to pay? Your recipient does not need a CardUp account to rec…" at bounding box center [469, 408] width 938 height 699
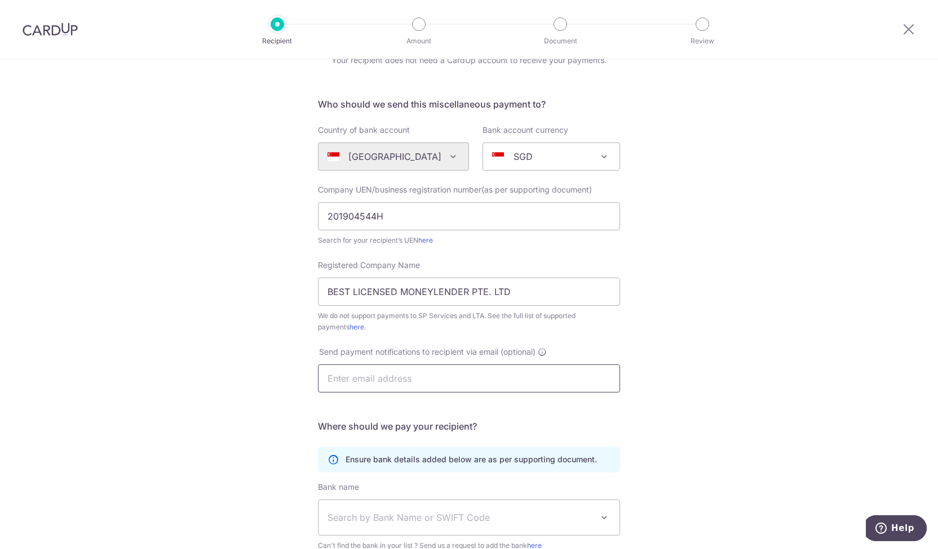
click at [362, 378] on input "text" at bounding box center [469, 379] width 302 height 28
type input "[EMAIL_ADDRESS][DOMAIN_NAME]"
click at [713, 376] on div "Who would you like to pay? Your recipient does not need a CardUp account to rec…" at bounding box center [469, 352] width 938 height 699
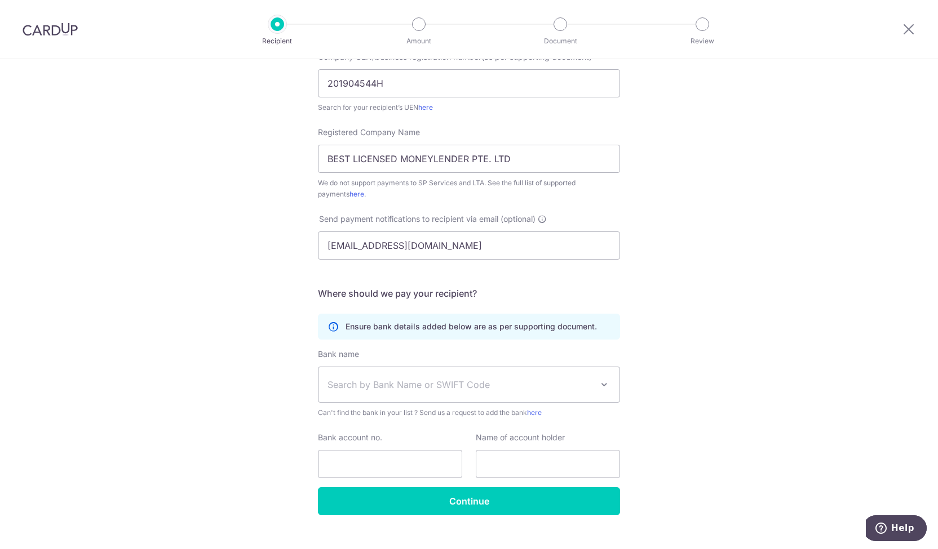
scroll to position [207, 0]
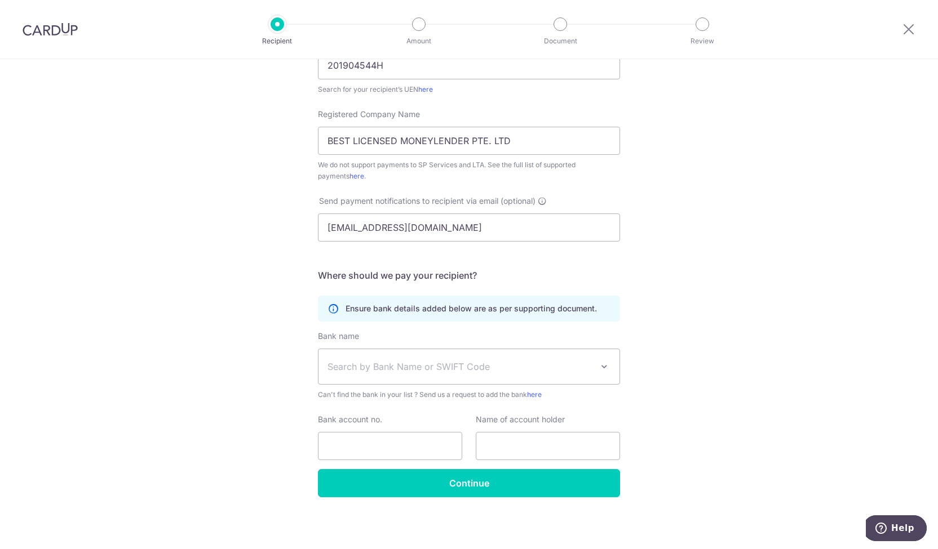
click at [482, 367] on span "Search by Bank Name or SWIFT Code" at bounding box center [459, 367] width 265 height 14
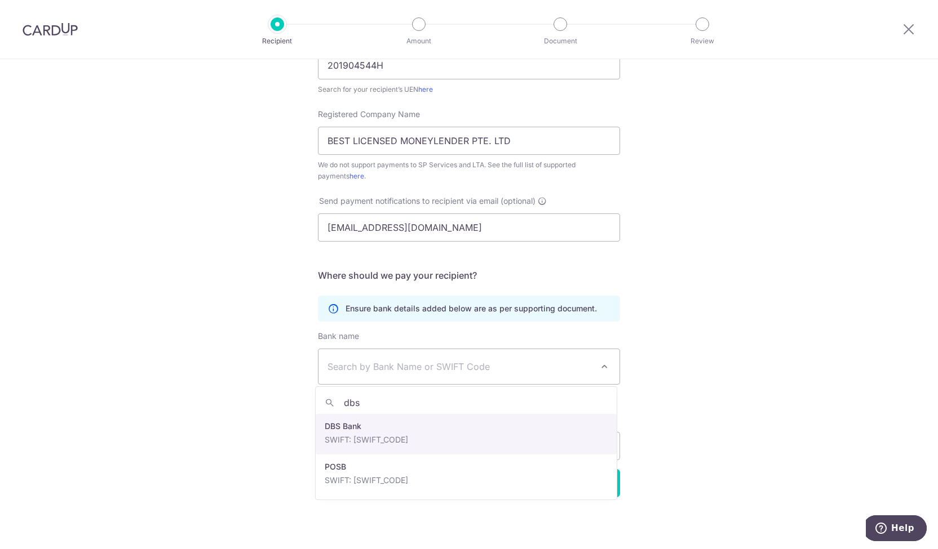
type input "dbs"
select select "6"
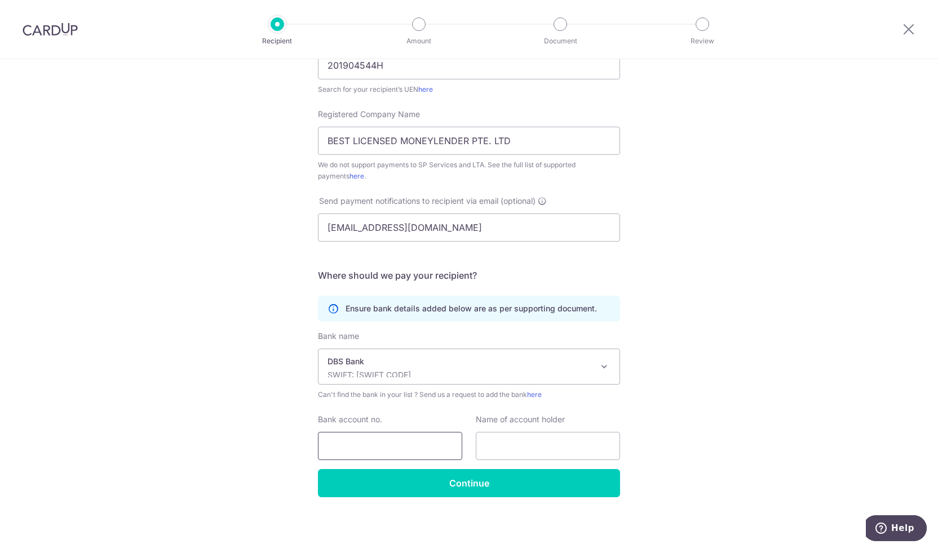
click at [402, 448] on input "Bank account no." at bounding box center [390, 446] width 144 height 28
type input "0749034858"
click at [493, 439] on input "text" at bounding box center [548, 446] width 144 height 28
paste input "BEST LICENSED MONEYLENDER PTE. LTD"
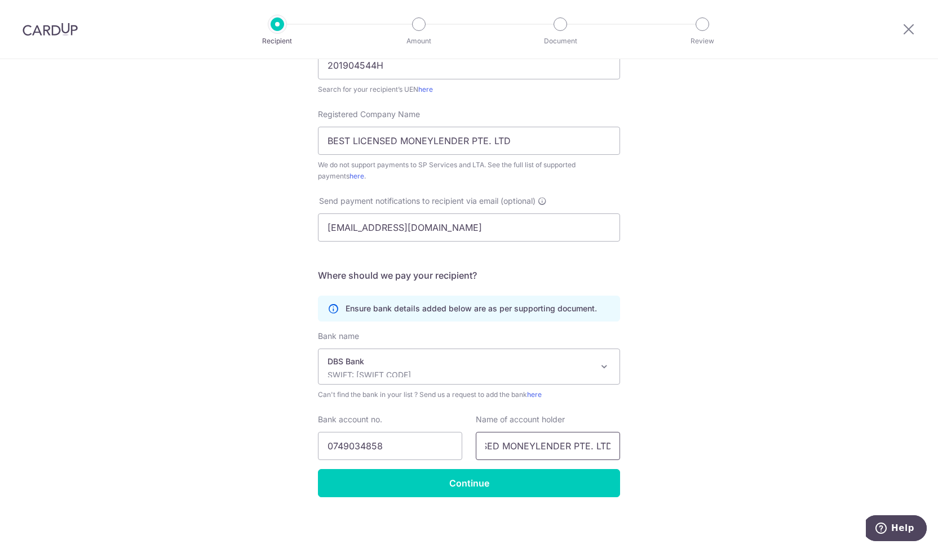
drag, startPoint x: 566, startPoint y: 443, endPoint x: 663, endPoint y: 451, distance: 97.8
click at [663, 451] on div "Who would you like to pay? Your recipient does not need a CardUp account to rec…" at bounding box center [469, 201] width 938 height 699
click at [606, 455] on input "BEST LICENSED MONEYLENDER" at bounding box center [548, 446] width 144 height 28
drag, startPoint x: 597, startPoint y: 447, endPoint x: 754, endPoint y: 442, distance: 157.8
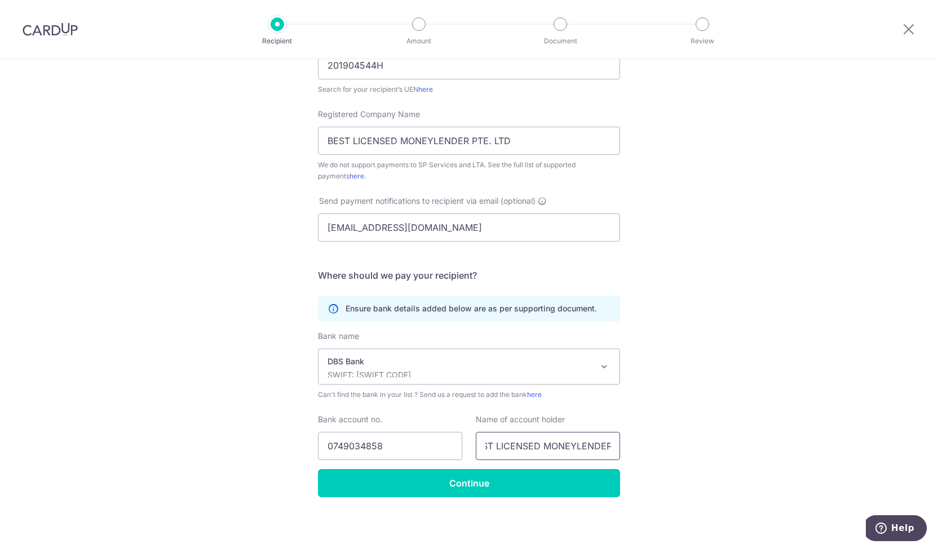
click at [754, 442] on div "Who would you like to pay? Your recipient does not need a CardUp account to rec…" at bounding box center [469, 201] width 938 height 699
type input "BEST LICENSED MONEYLENDER PTE LTD"
click at [754, 442] on div "Who would you like to pay? Your recipient does not need a CardUp account to rec…" at bounding box center [469, 201] width 938 height 699
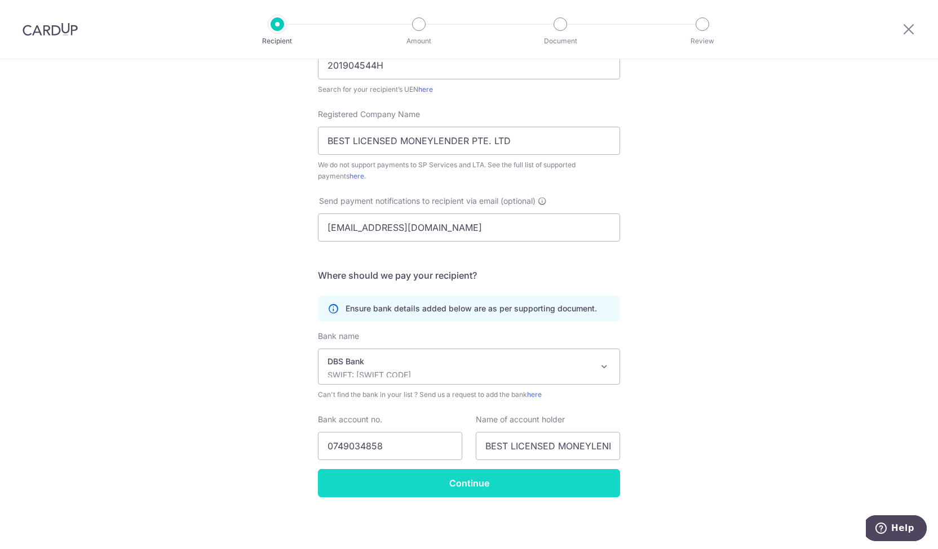
click at [545, 487] on input "Continue" at bounding box center [469, 483] width 302 height 28
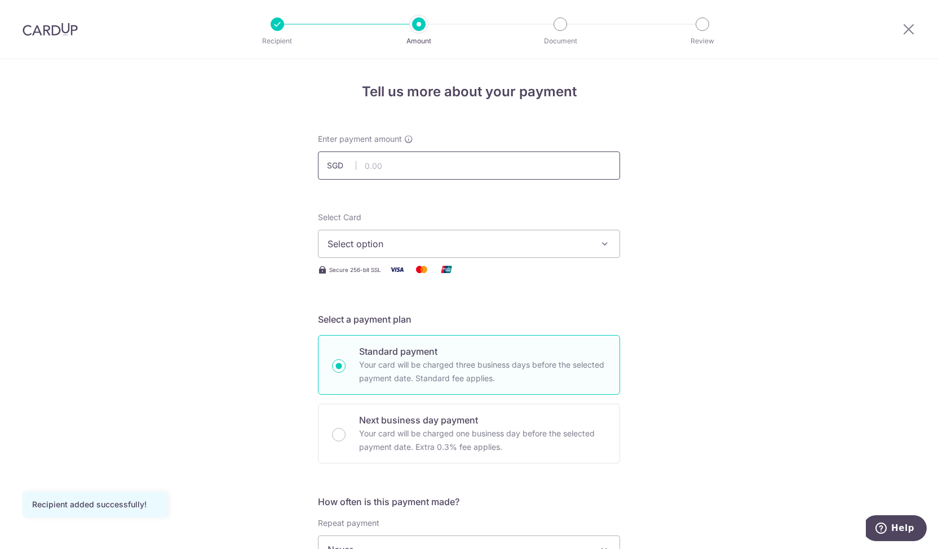
click at [411, 161] on input "text" at bounding box center [469, 166] width 302 height 28
type input "1,400.00"
click at [365, 254] on button "Select option" at bounding box center [469, 244] width 302 height 28
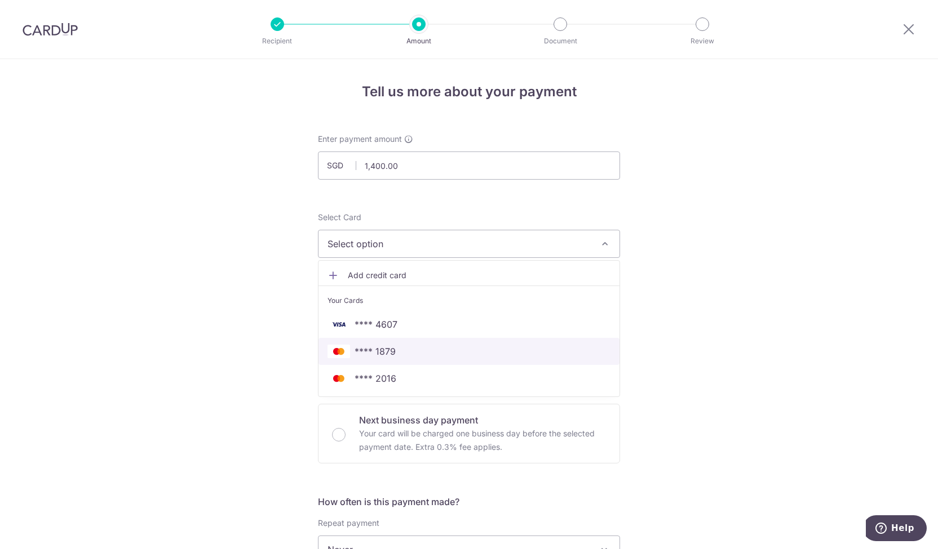
click at [395, 356] on span "**** 1879" at bounding box center [468, 352] width 283 height 14
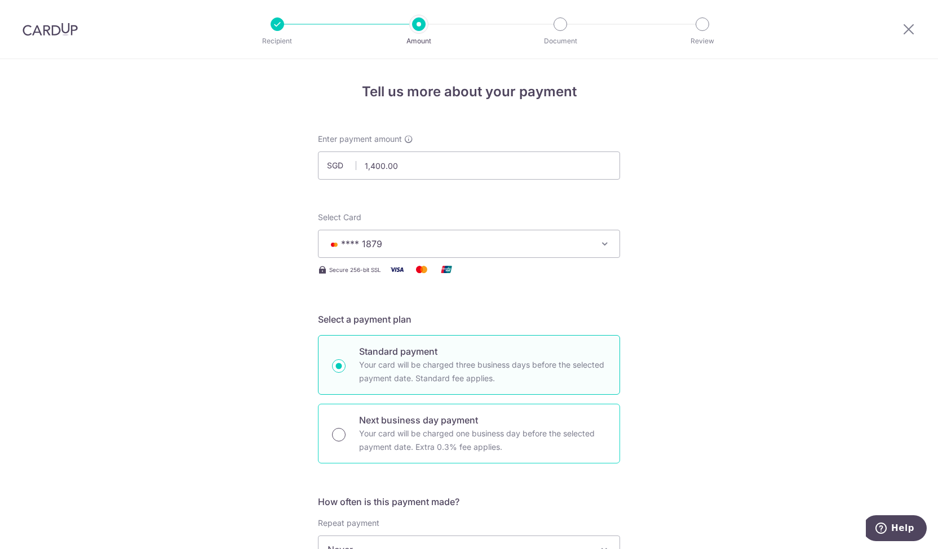
click at [334, 428] on input "Next business day payment Your card will be charged one business day before the…" at bounding box center [339, 435] width 14 height 14
radio input "true"
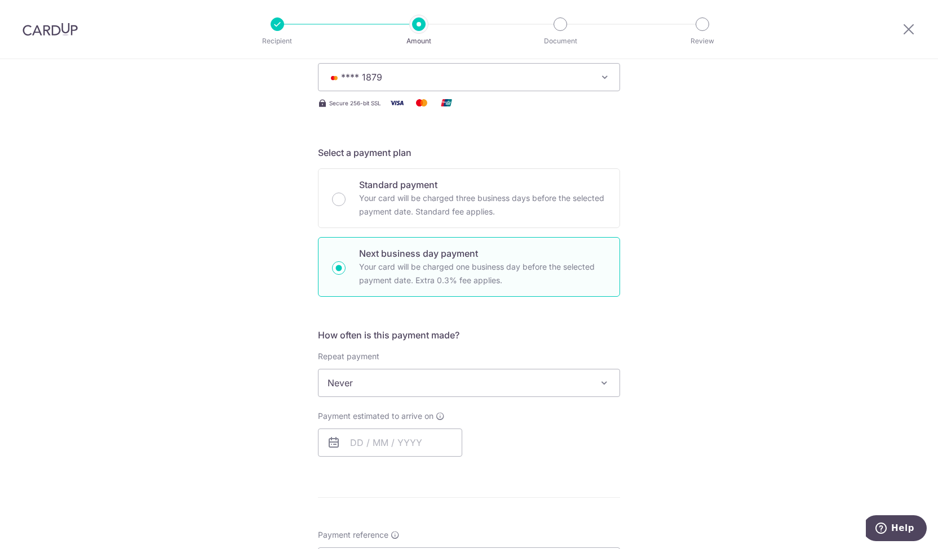
scroll to position [225, 0]
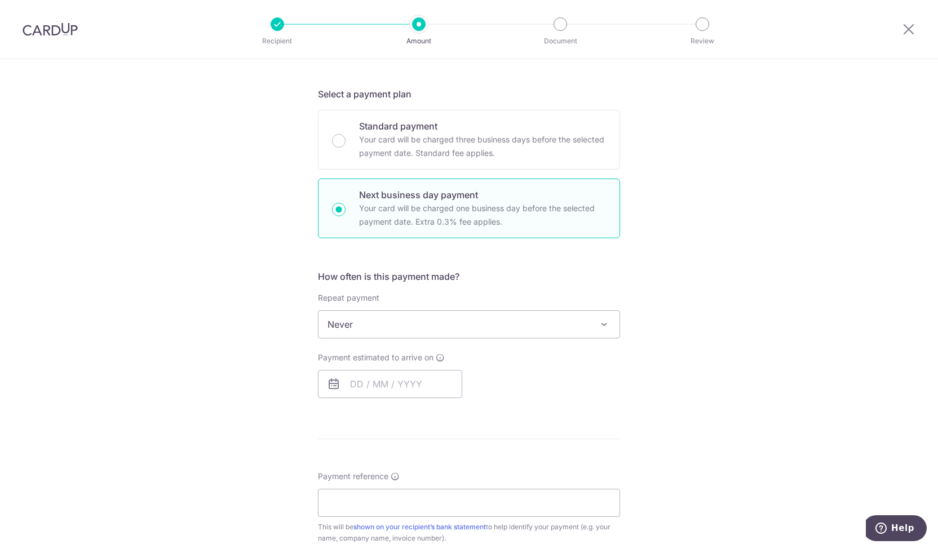
click at [411, 327] on span "Never" at bounding box center [468, 324] width 301 height 27
click at [372, 387] on input "text" at bounding box center [390, 384] width 144 height 28
drag, startPoint x: 450, startPoint y: 484, endPoint x: 571, endPoint y: 428, distance: 133.9
click at [450, 484] on link "10" at bounding box center [454, 487] width 18 height 18
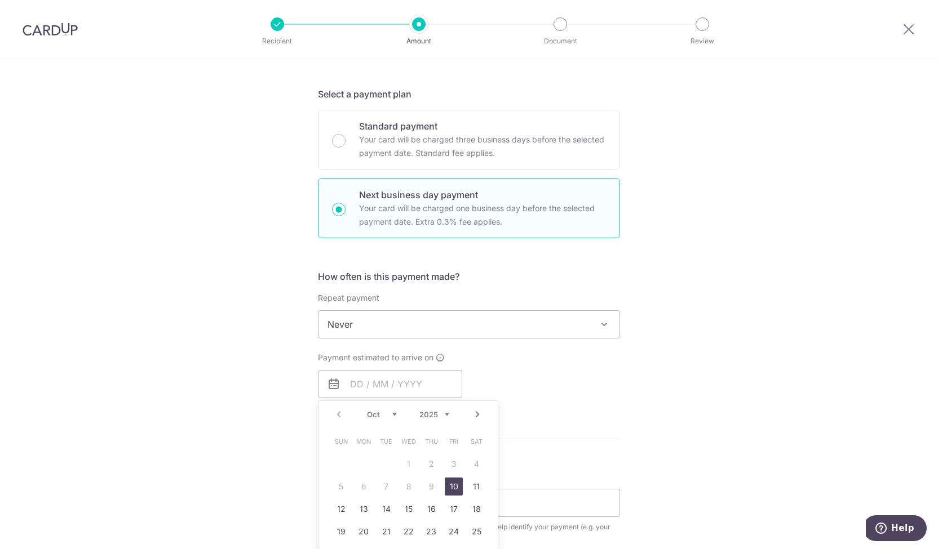
type input "[DATE]"
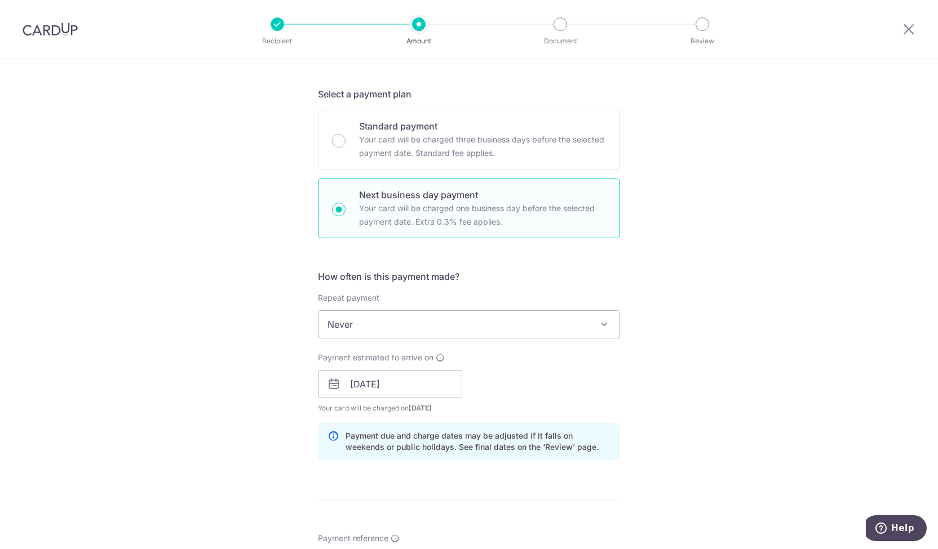
click at [571, 428] on div "Payment due and charge dates may be adjusted if it falls on weekends or public …" at bounding box center [469, 441] width 302 height 37
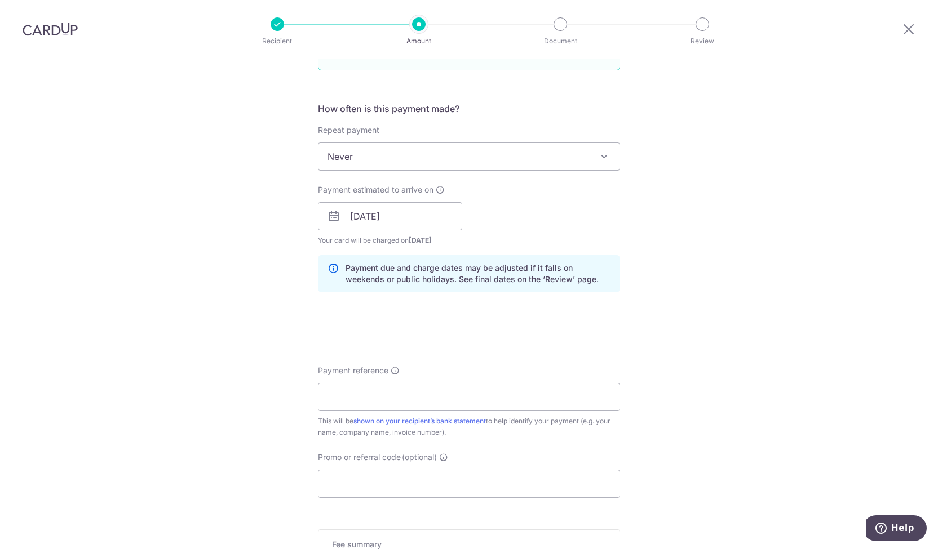
scroll to position [394, 0]
click at [491, 391] on input "Payment reference" at bounding box center [469, 396] width 302 height 28
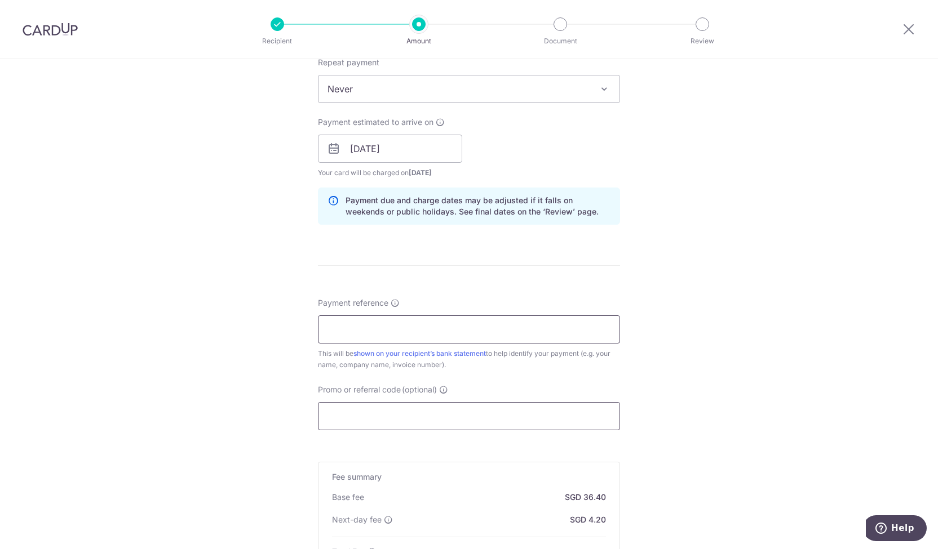
scroll to position [507, 0]
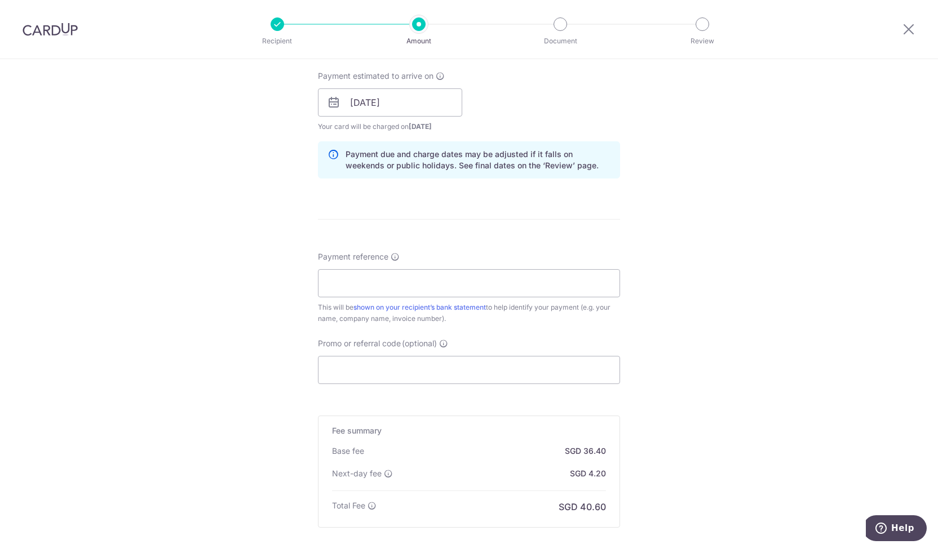
click at [540, 302] on div "This will be shown on your recipient’s bank statement to help identify your pay…" at bounding box center [469, 313] width 302 height 23
click at [529, 287] on input "Payment reference" at bounding box center [469, 283] width 302 height 28
paste input "PL14765/2025"
type input "PL14765/2025"
click at [414, 371] on input "Promo or referral code (optional)" at bounding box center [469, 370] width 302 height 28
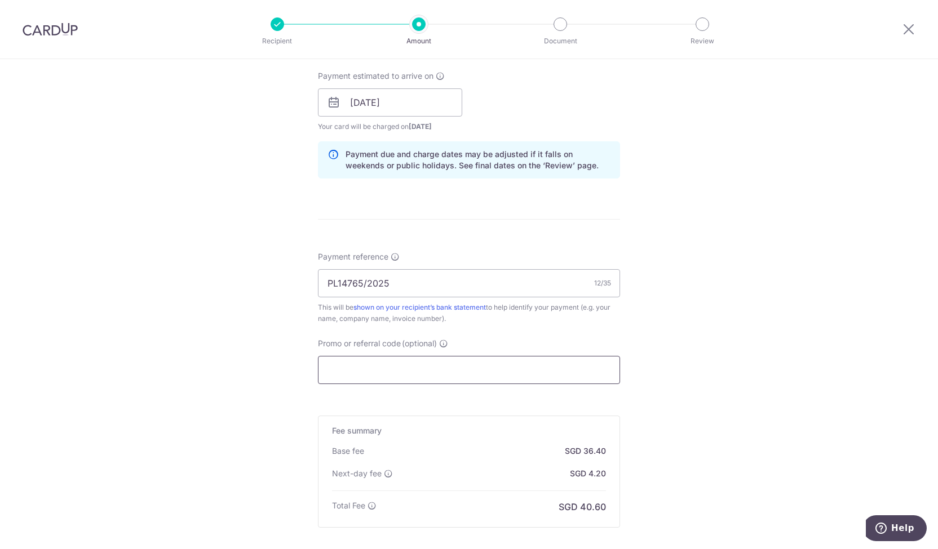
paste input "THANKSBIZ200"
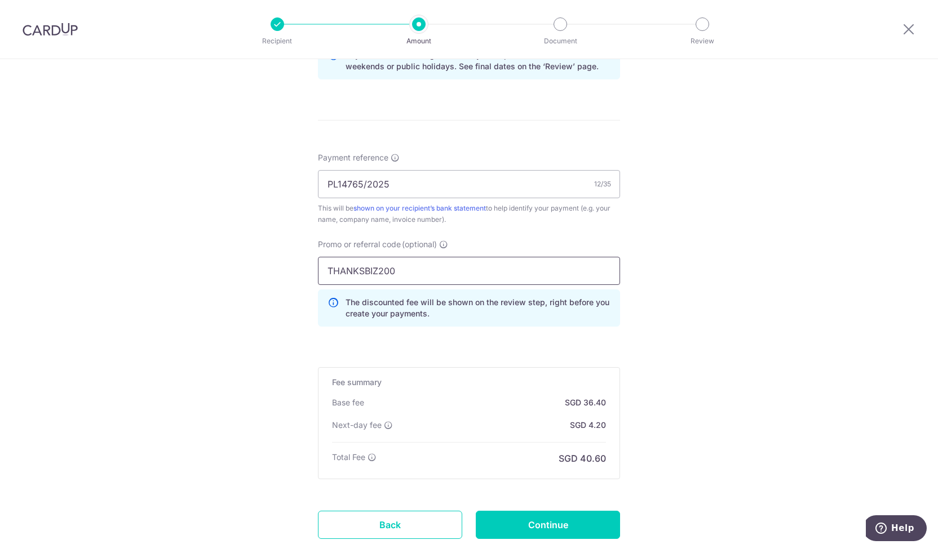
scroll to position [677, 0]
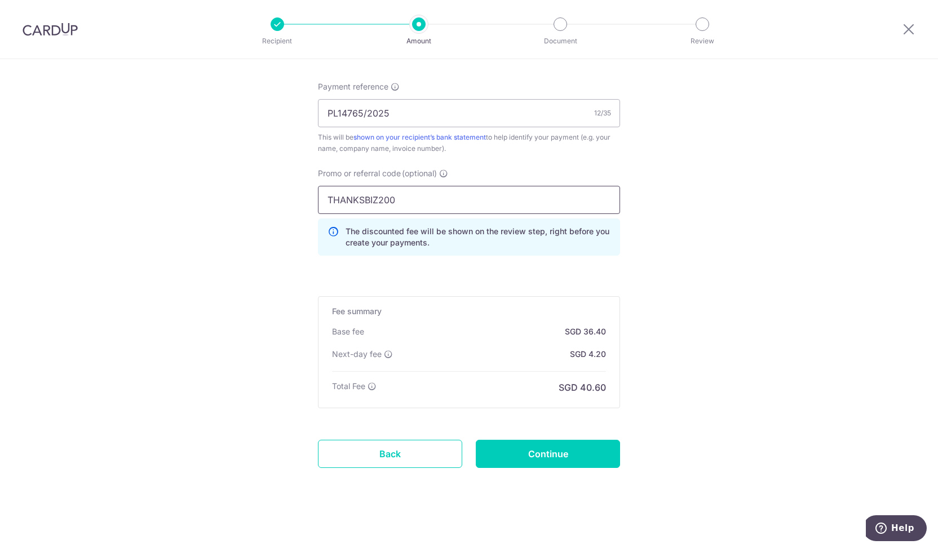
type input "THANKSBIZ200"
click at [485, 349] on div "Next-day fee SGD 4.20" at bounding box center [469, 354] width 274 height 11
click at [546, 454] on input "Continue" at bounding box center [548, 454] width 144 height 28
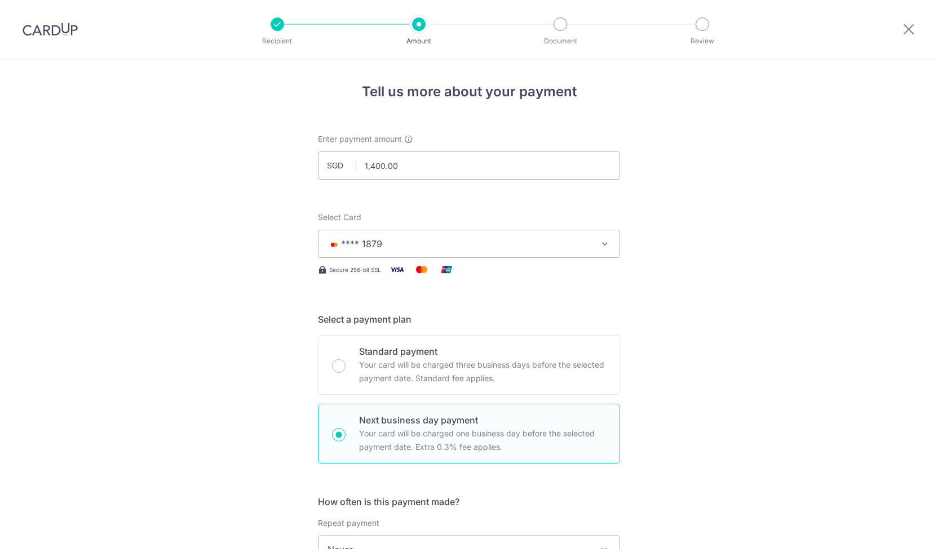
scroll to position [709, 0]
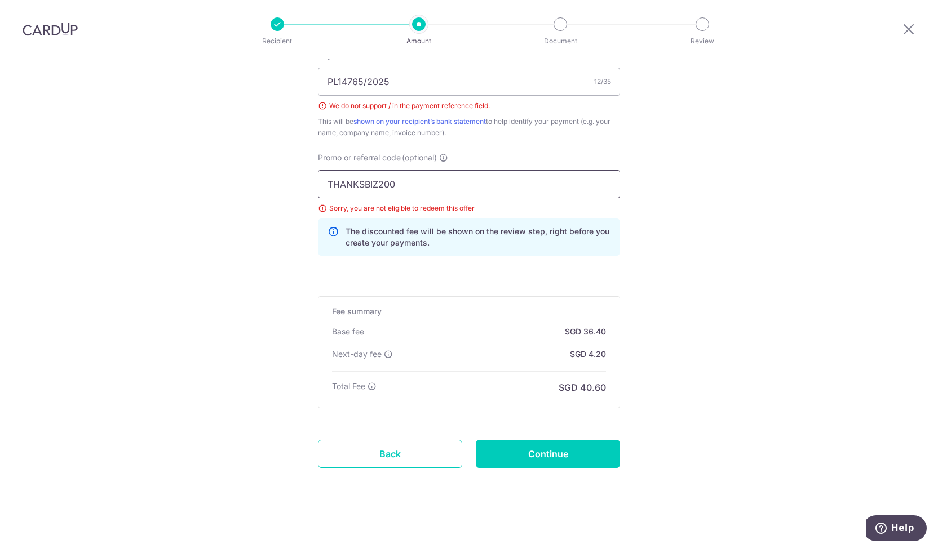
click at [455, 179] on input "THANKSBIZ200" at bounding box center [469, 184] width 302 height 28
paste input "THANKYOU"
paste input "text"
click at [488, 223] on div "The discounted fee will be shown on the review step, right before you create yo…" at bounding box center [469, 237] width 302 height 37
click at [425, 186] on input "THANKYOU" at bounding box center [469, 184] width 302 height 28
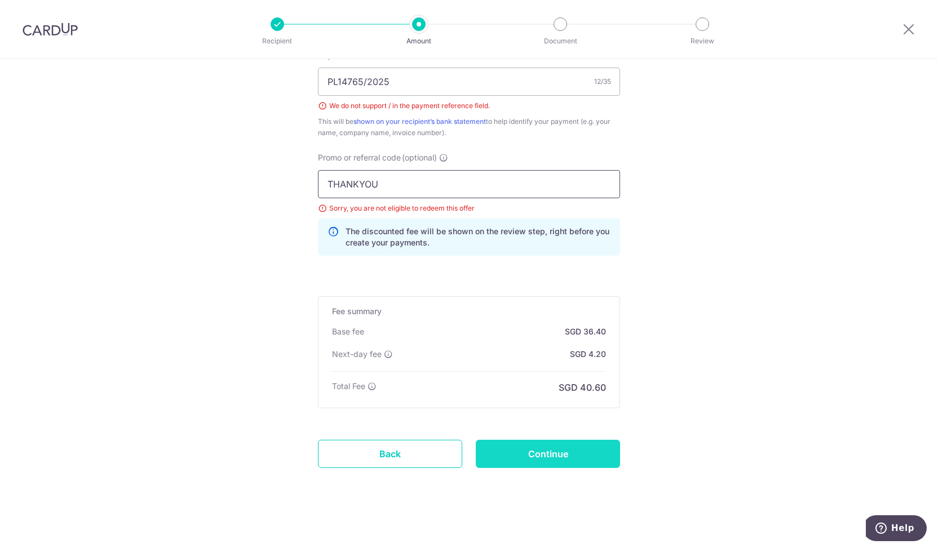
type input "THANKYOU"
click at [522, 459] on input "Continue" at bounding box center [548, 454] width 144 height 28
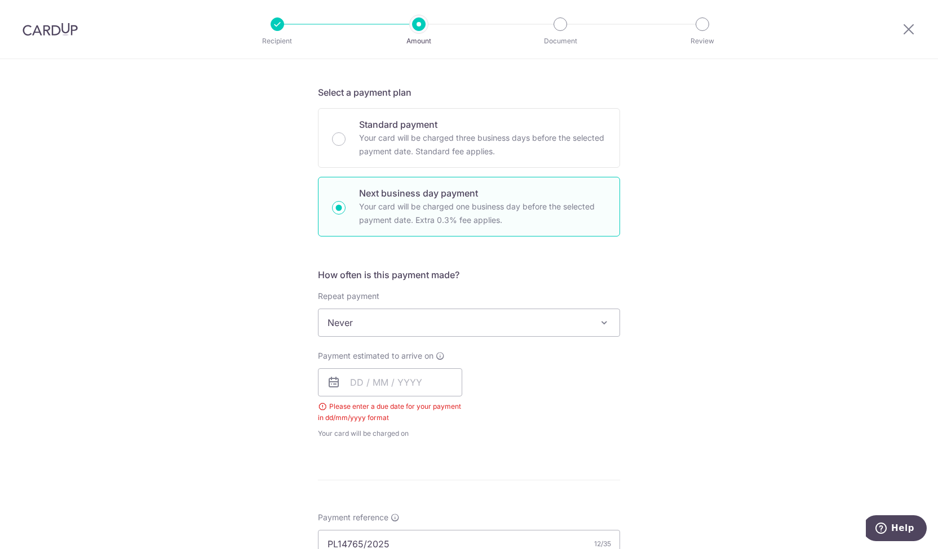
scroll to position [183, 0]
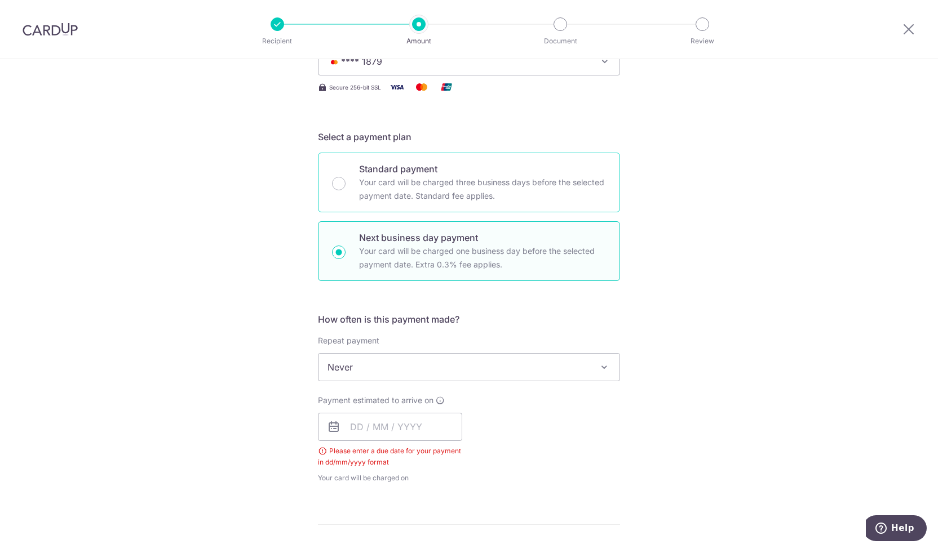
click at [440, 183] on p "Your card will be charged three business days before the selected payment date.…" at bounding box center [482, 189] width 247 height 27
click at [345, 183] on input "Standard payment Your card will be charged three business days before the selec…" at bounding box center [339, 184] width 14 height 14
radio input "true"
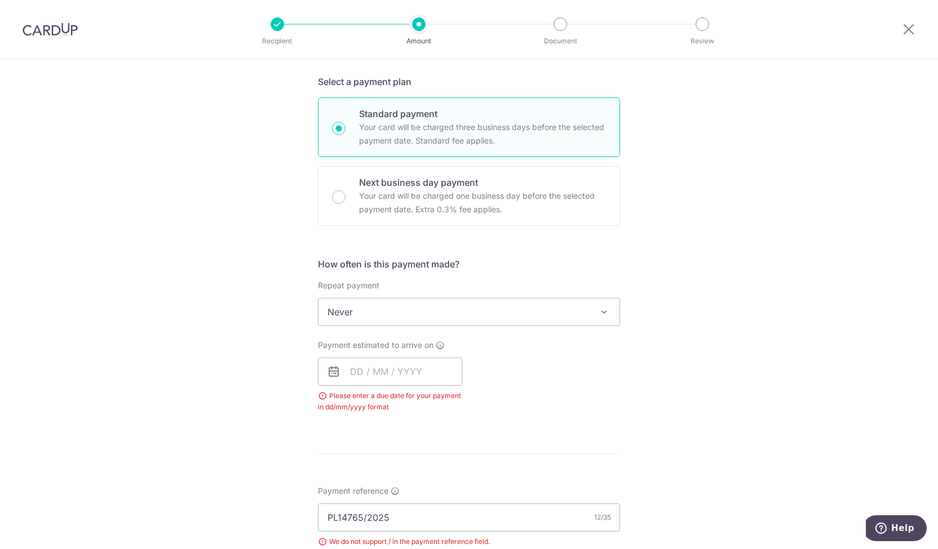
scroll to position [408, 0]
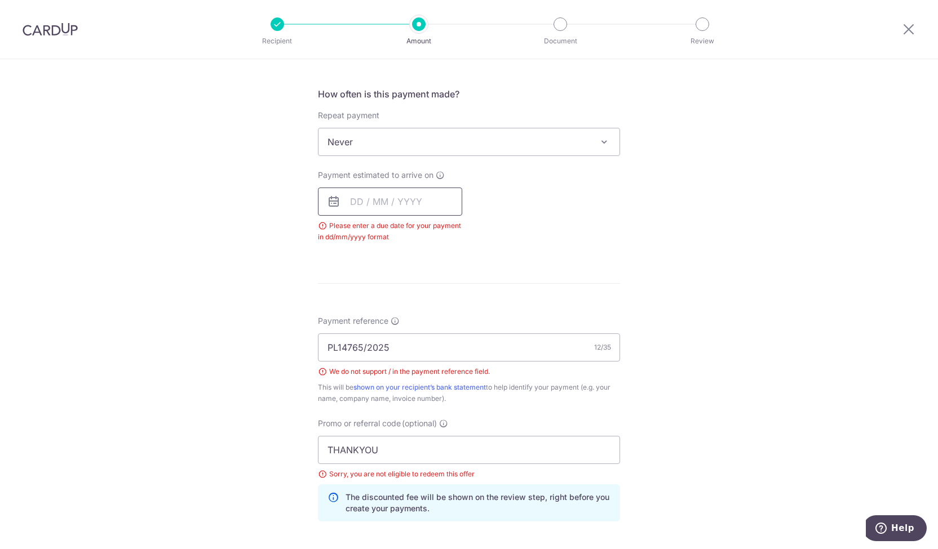
click at [423, 203] on input "text" at bounding box center [390, 202] width 144 height 28
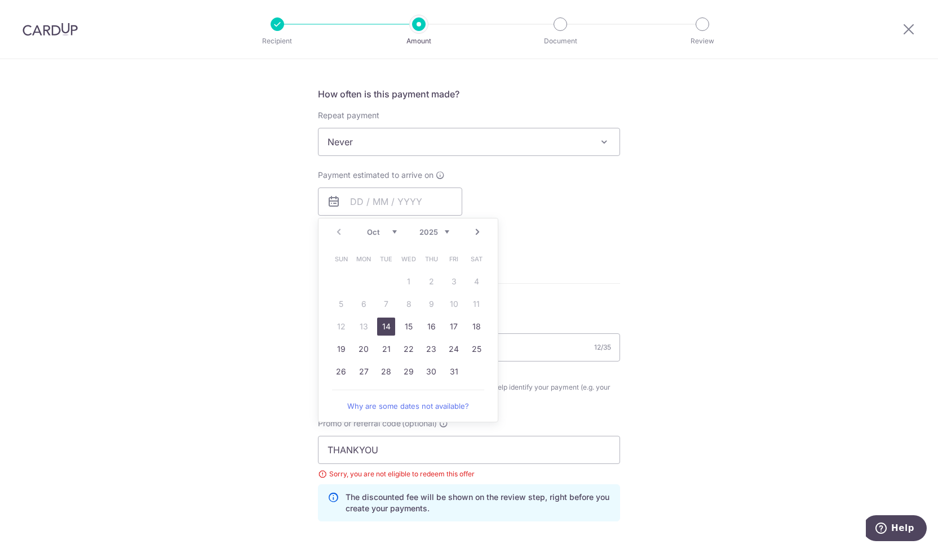
click at [648, 250] on div "Tell us more about your payment Enter payment amount SGD 1,400.00 1400.00 Selec…" at bounding box center [469, 207] width 938 height 1113
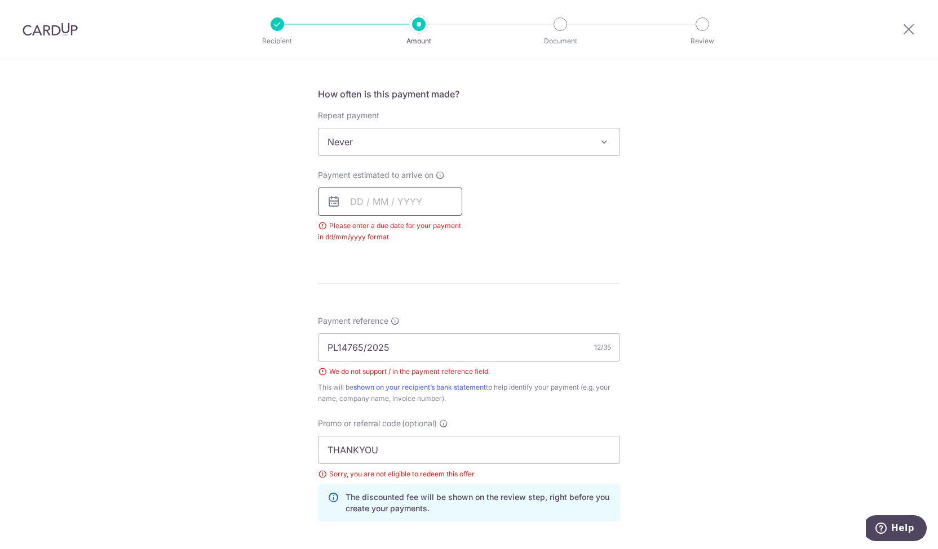
click at [423, 210] on input "text" at bounding box center [390, 202] width 144 height 28
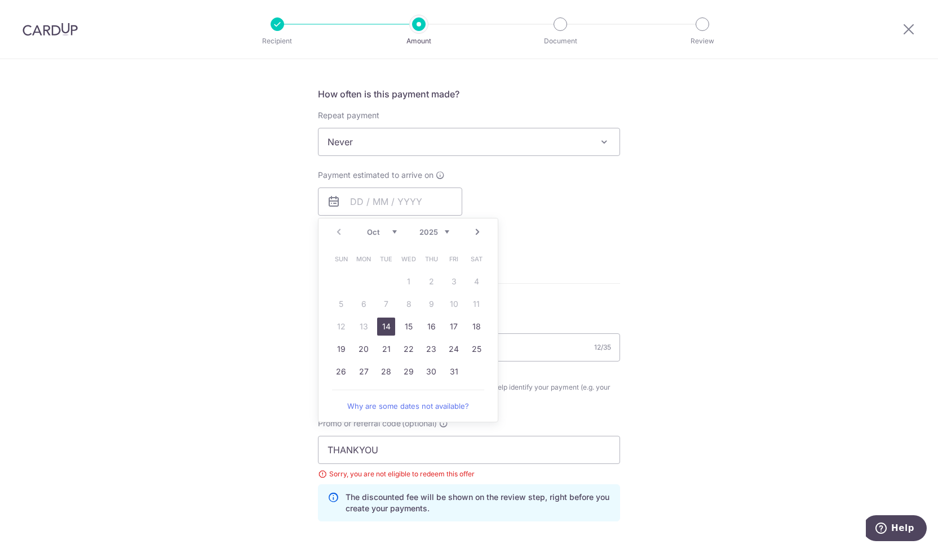
click at [388, 323] on link "14" at bounding box center [386, 327] width 18 height 18
type input "14/10/2025"
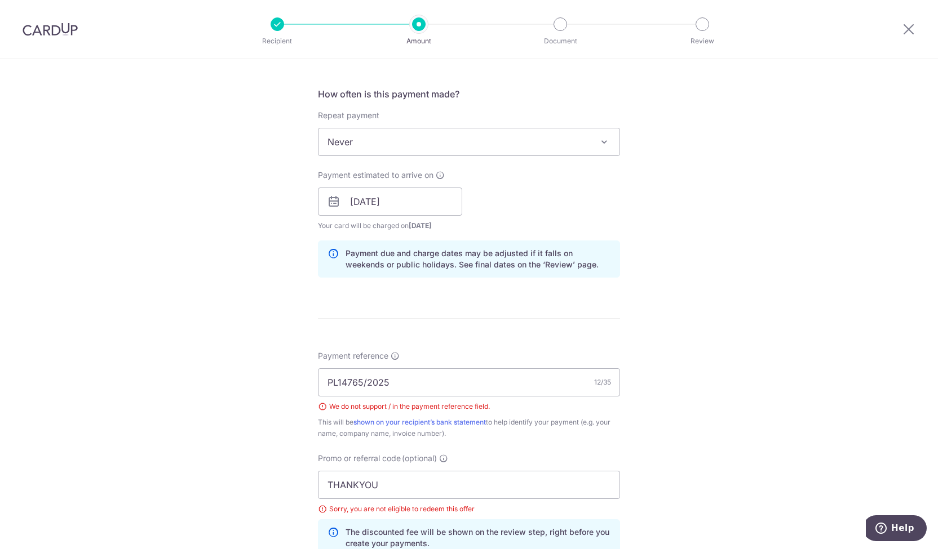
click at [562, 280] on div "How often is this payment made? Repeat payment Never Every week Every month Eve…" at bounding box center [469, 186] width 302 height 199
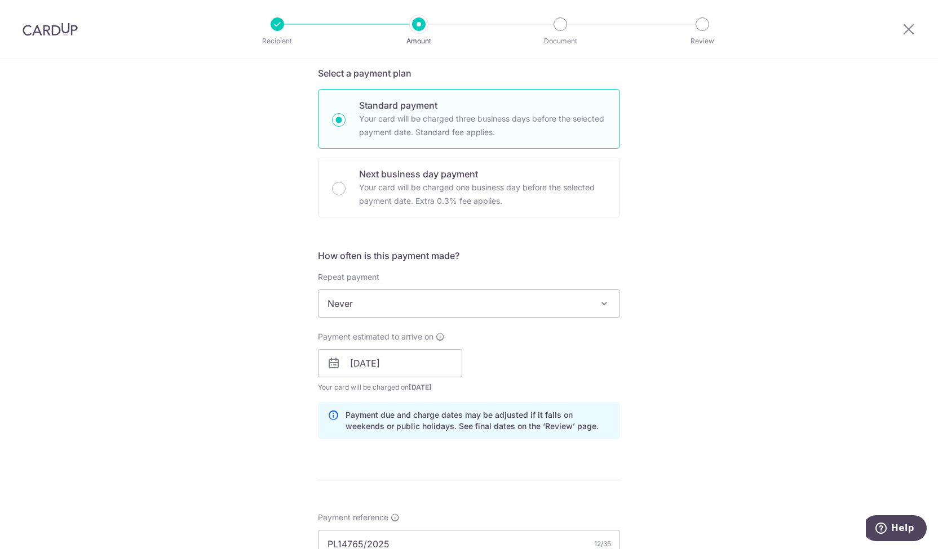
scroll to position [239, 0]
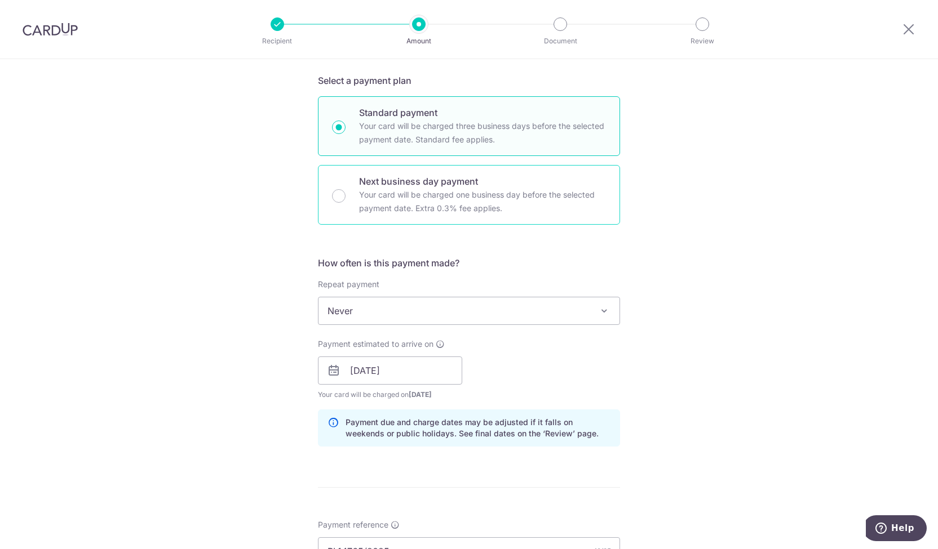
click at [427, 200] on p "Your card will be charged one business day before the selected payment date. Ex…" at bounding box center [482, 201] width 247 height 27
click at [345, 200] on input "Next business day payment Your card will be charged one business day before the…" at bounding box center [339, 196] width 14 height 14
radio input "false"
radio input "true"
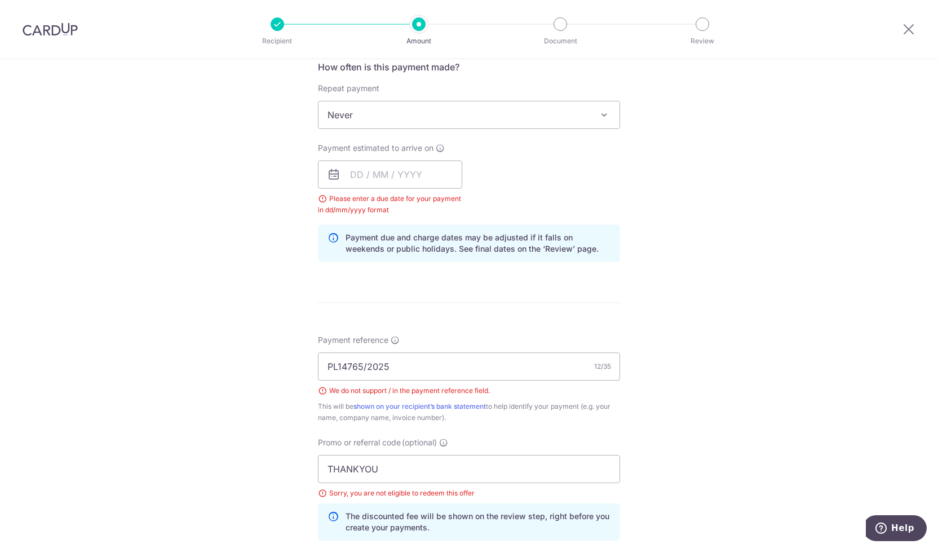
scroll to position [464, 0]
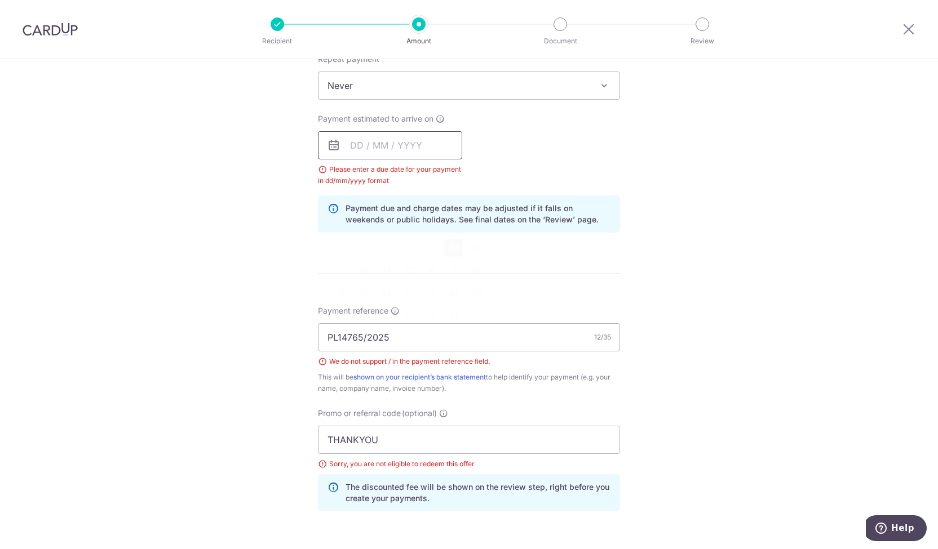
click at [397, 152] on input "text" at bounding box center [390, 145] width 144 height 28
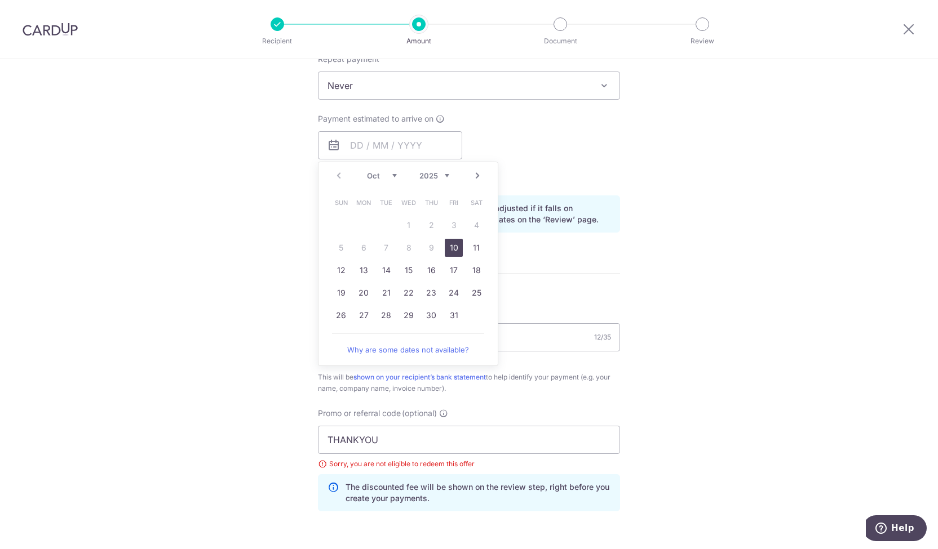
click at [456, 250] on link "10" at bounding box center [454, 248] width 18 height 18
type input "[DATE]"
click at [736, 289] on div "Tell us more about your payment Enter payment amount SGD 1,400.00 1400.00 Selec…" at bounding box center [469, 202] width 938 height 1214
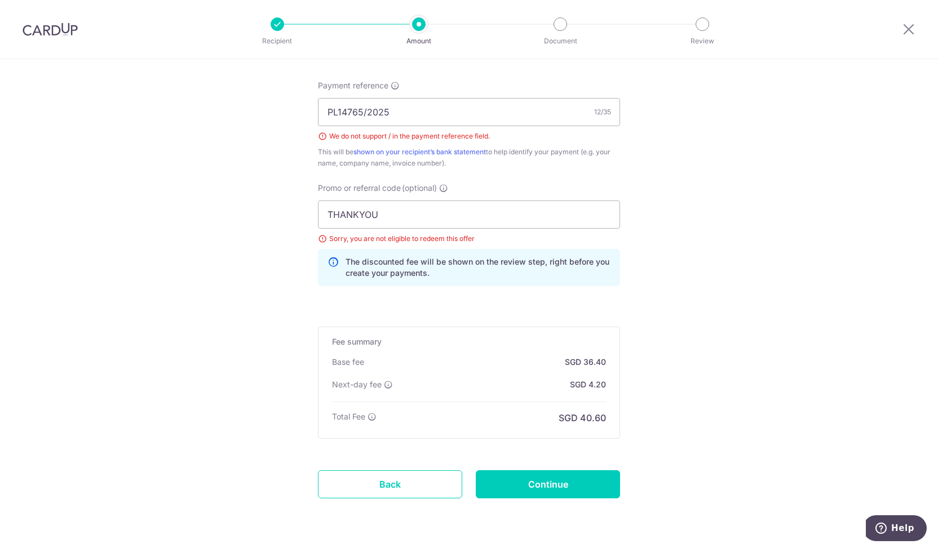
scroll to position [690, 0]
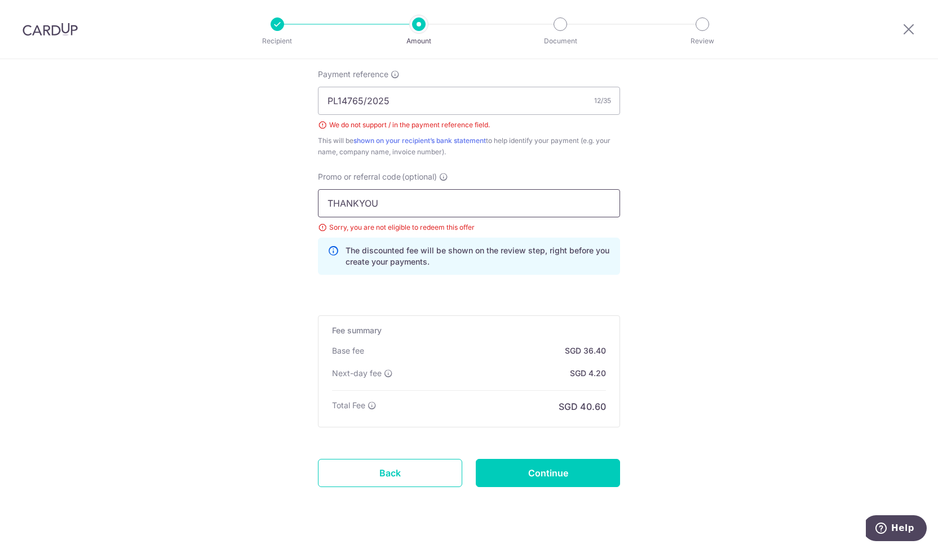
click at [504, 193] on input "THANKYOU" at bounding box center [469, 203] width 302 height 28
paste input "OFF225"
type input "OFF225"
click at [527, 463] on input "Continue" at bounding box center [548, 473] width 144 height 28
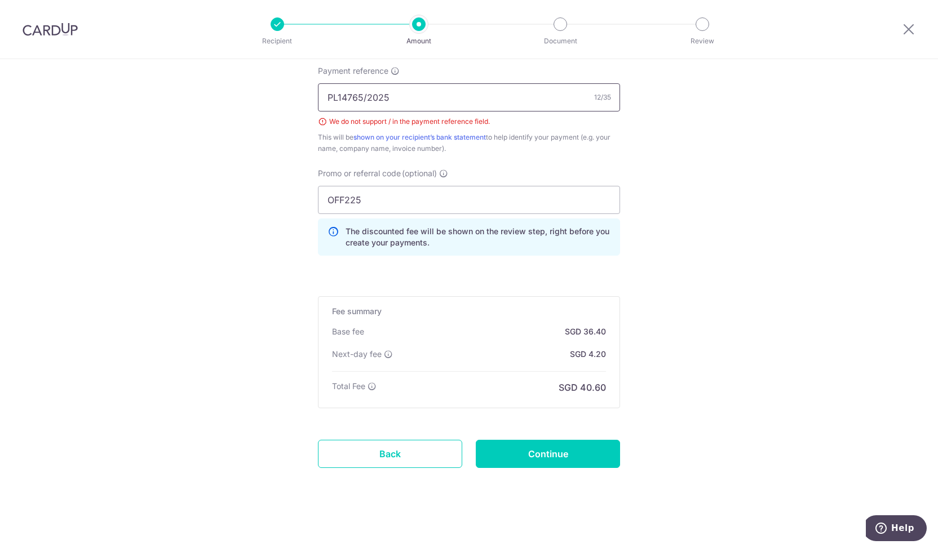
click at [496, 93] on input "PL14765/2025" at bounding box center [469, 97] width 302 height 28
click at [361, 96] on input "PL14765/2025" at bounding box center [469, 97] width 302 height 28
type input "PL14765 2025"
click at [532, 443] on input "Continue" at bounding box center [548, 454] width 144 height 28
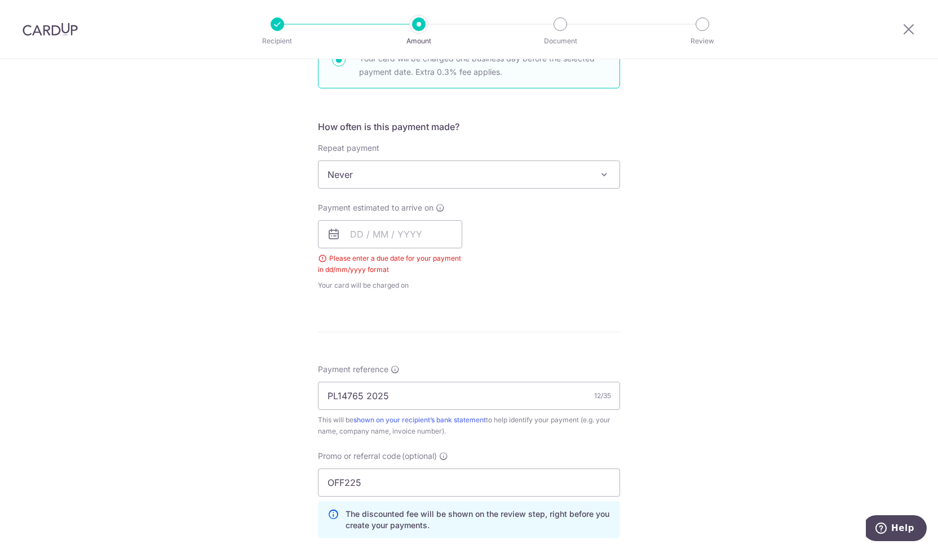
scroll to position [320, 0]
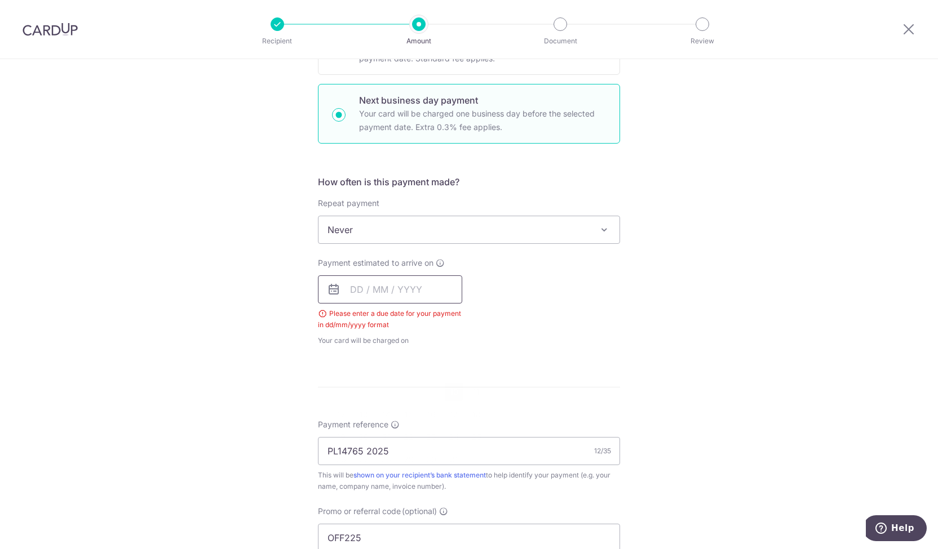
click at [381, 293] on input "text" at bounding box center [390, 290] width 144 height 28
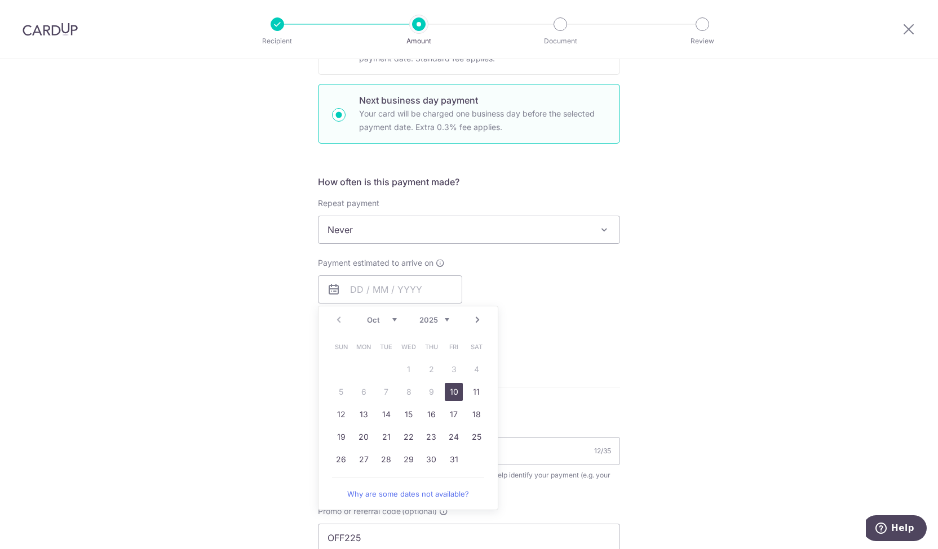
click at [450, 391] on link "10" at bounding box center [454, 392] width 18 height 18
type input "[DATE]"
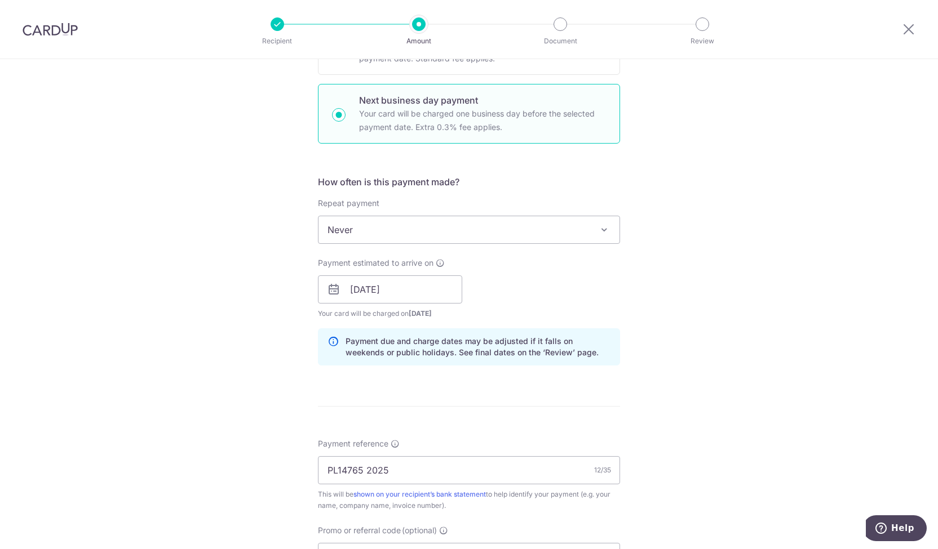
click at [593, 376] on form "Enter payment amount SGD 1,400.00 1400.00 Select Card **** 1879 Add credit card…" at bounding box center [469, 335] width 302 height 1043
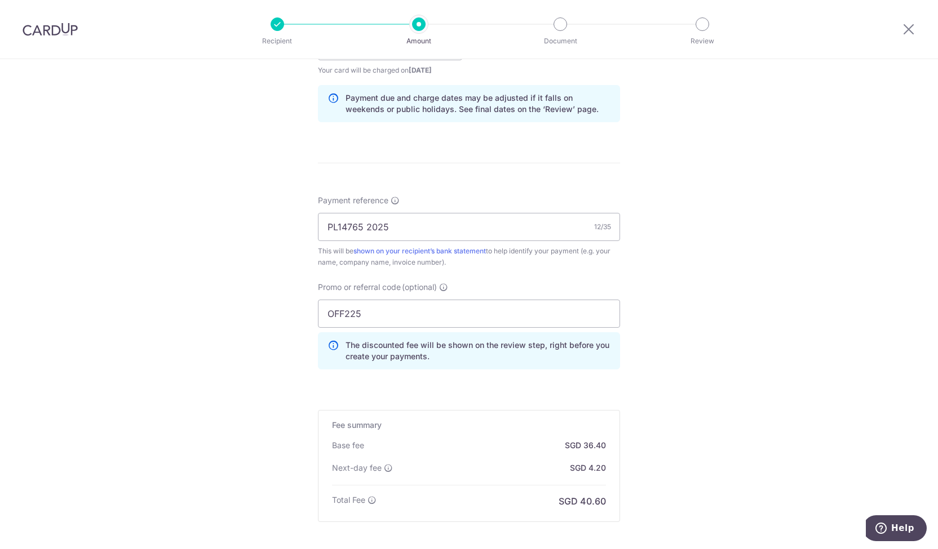
scroll to position [677, 0]
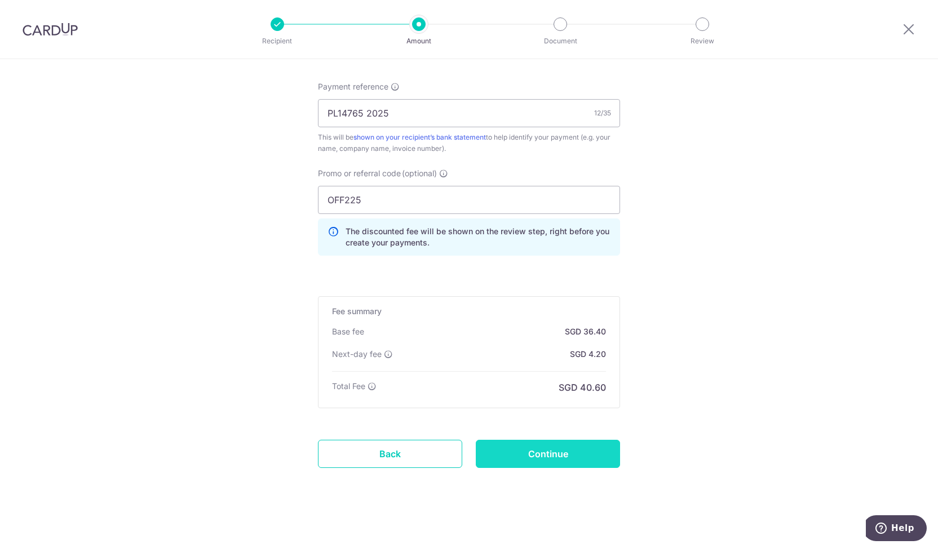
click at [562, 453] on input "Continue" at bounding box center [548, 454] width 144 height 28
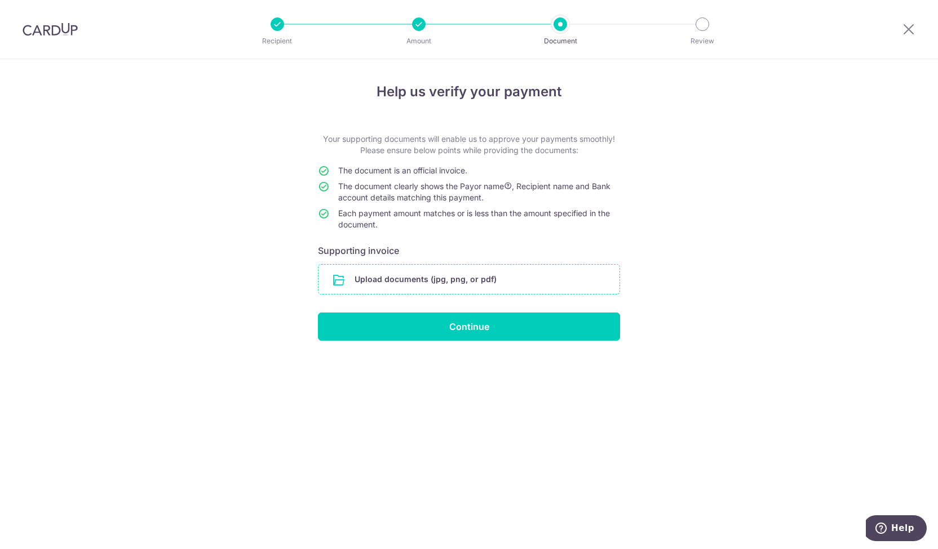
click at [480, 287] on input "file" at bounding box center [468, 279] width 301 height 29
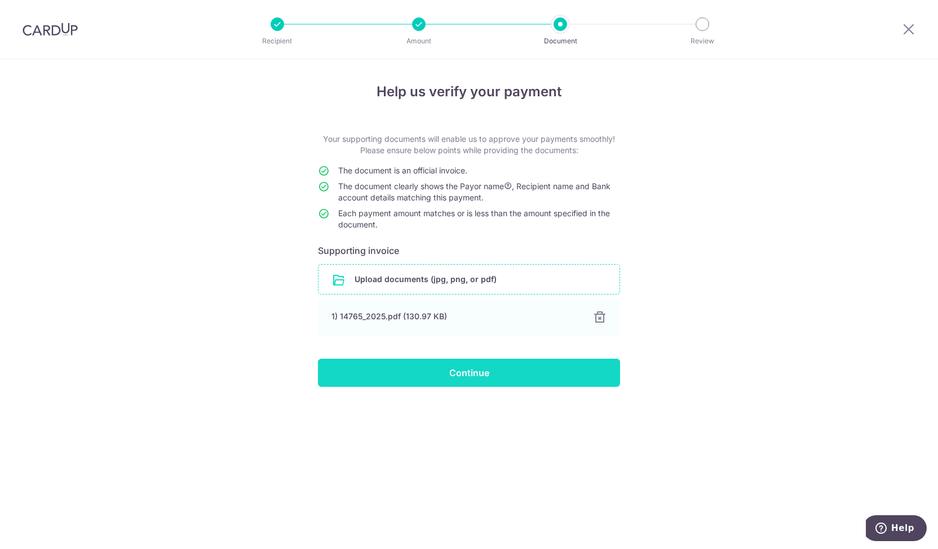
click at [443, 375] on input "Continue" at bounding box center [469, 373] width 302 height 28
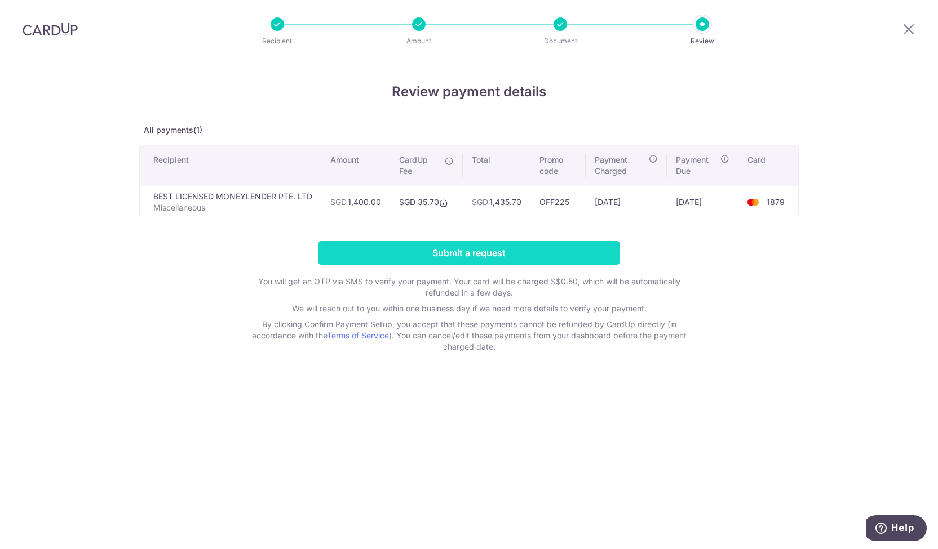
click at [491, 252] on input "Submit a request" at bounding box center [469, 253] width 302 height 24
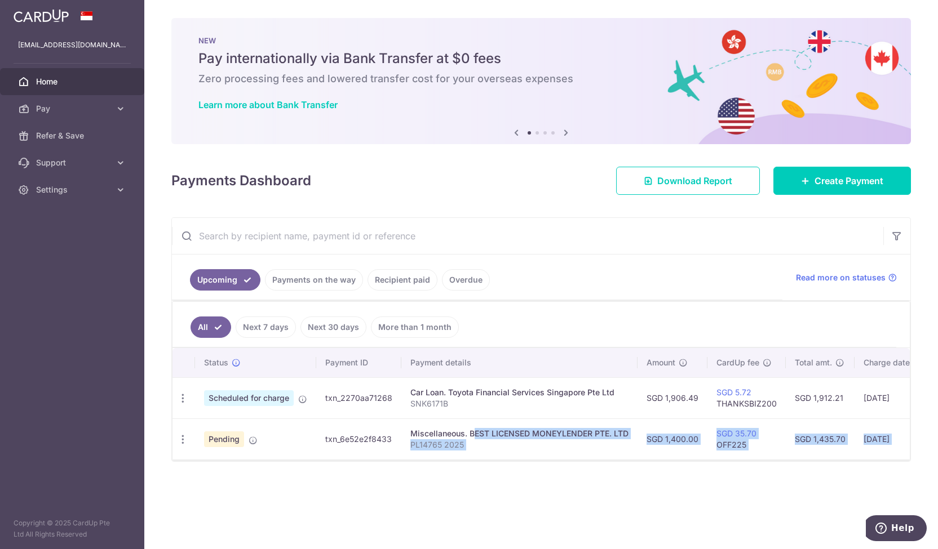
scroll to position [0, 164]
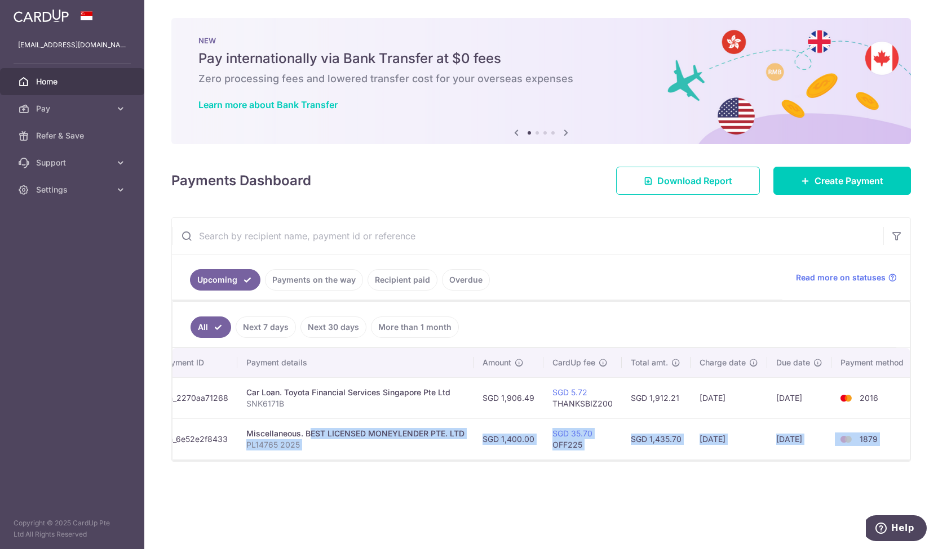
drag, startPoint x: 437, startPoint y: 434, endPoint x: 792, endPoint y: 461, distance: 356.0
click at [795, 476] on div "× Pause Schedule Pause all future payments in this series Pause just this one p…" at bounding box center [540, 274] width 793 height 549
click at [776, 450] on td "[DATE]" at bounding box center [799, 439] width 64 height 41
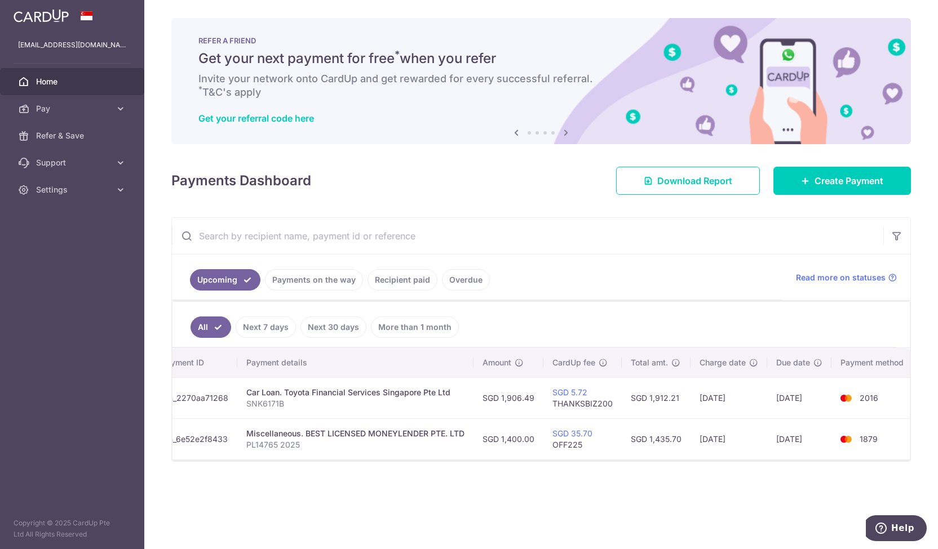
scroll to position [0, 0]
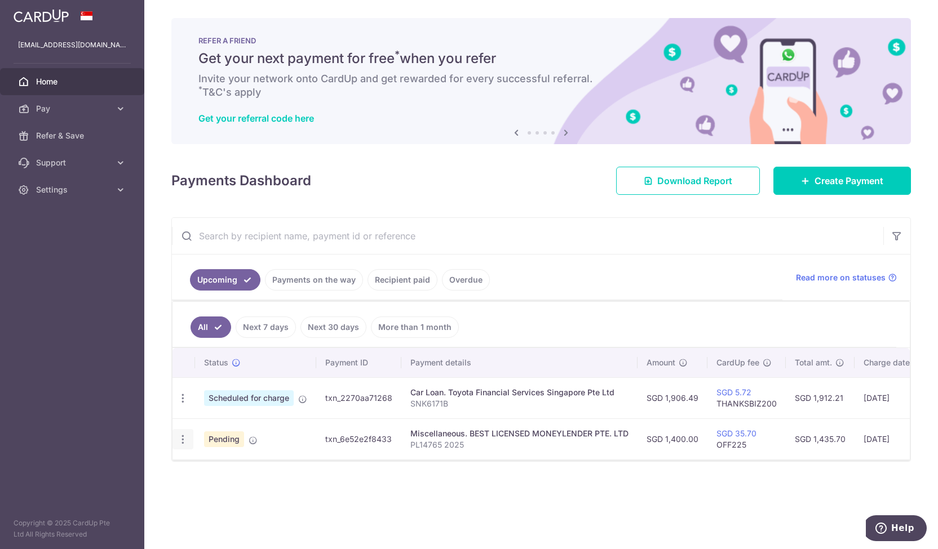
click at [184, 436] on icon "button" at bounding box center [183, 440] width 12 height 12
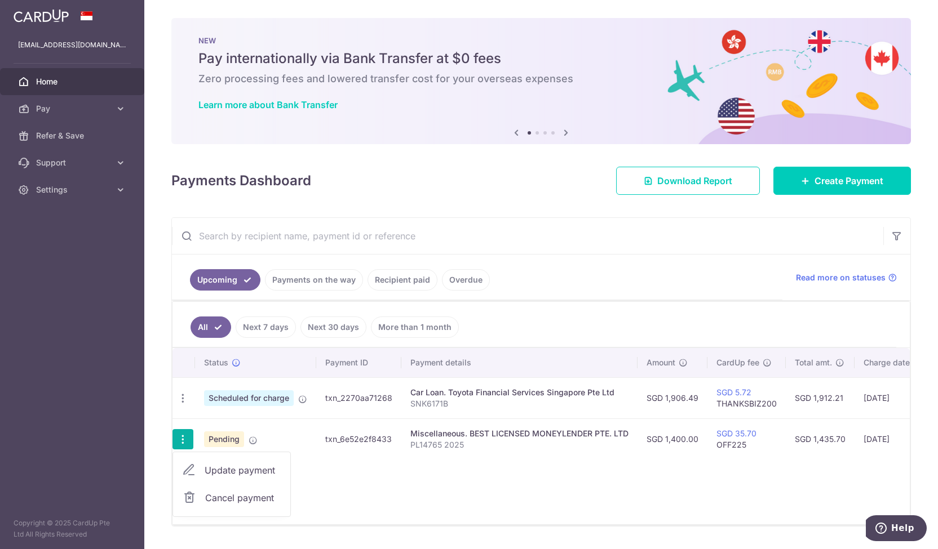
click at [220, 469] on span "Update payment" at bounding box center [243, 471] width 77 height 14
radio input "true"
type input "1,400.00"
type input "[DATE]"
type input "PL14765 2025"
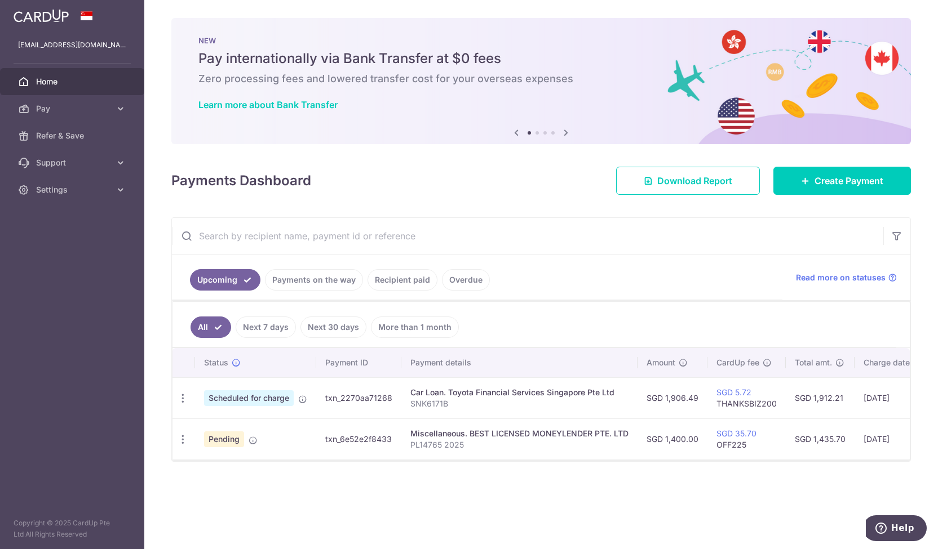
type input "OFF225"
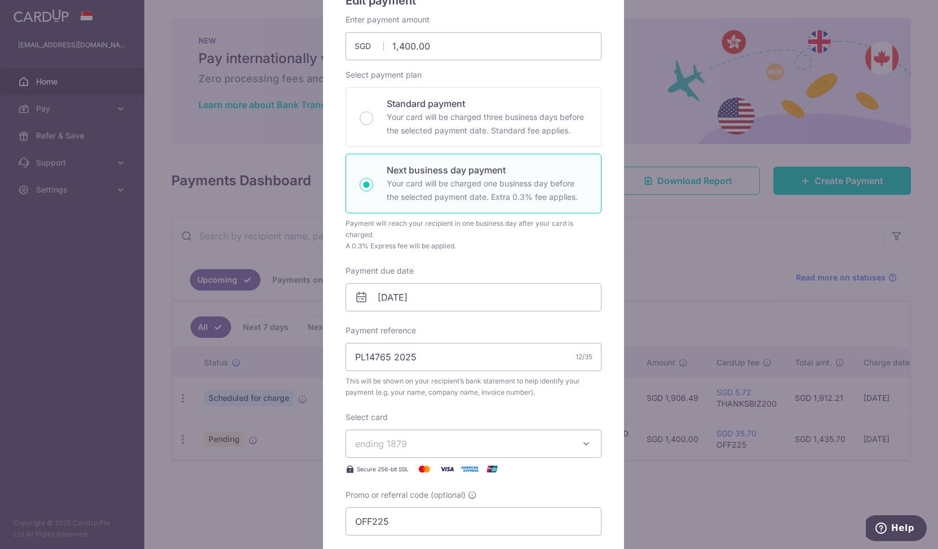
scroll to position [409, 0]
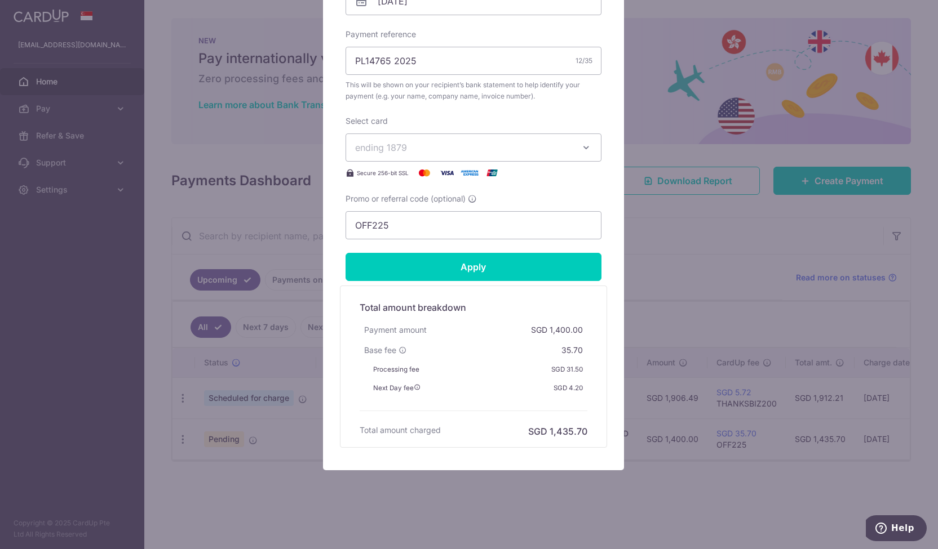
click at [755, 432] on div "Edit payment By clicking apply, you will make changes to all payments to BEST L…" at bounding box center [469, 274] width 938 height 549
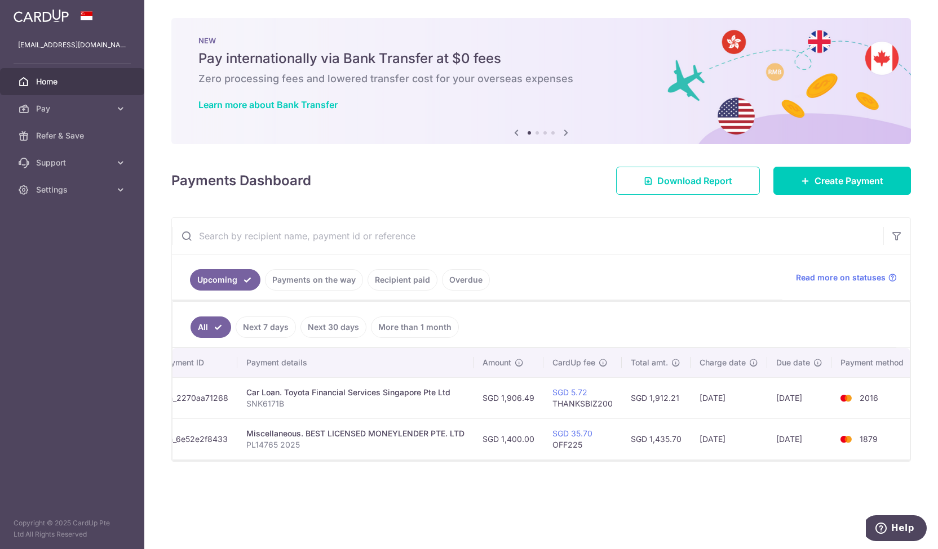
scroll to position [0, 0]
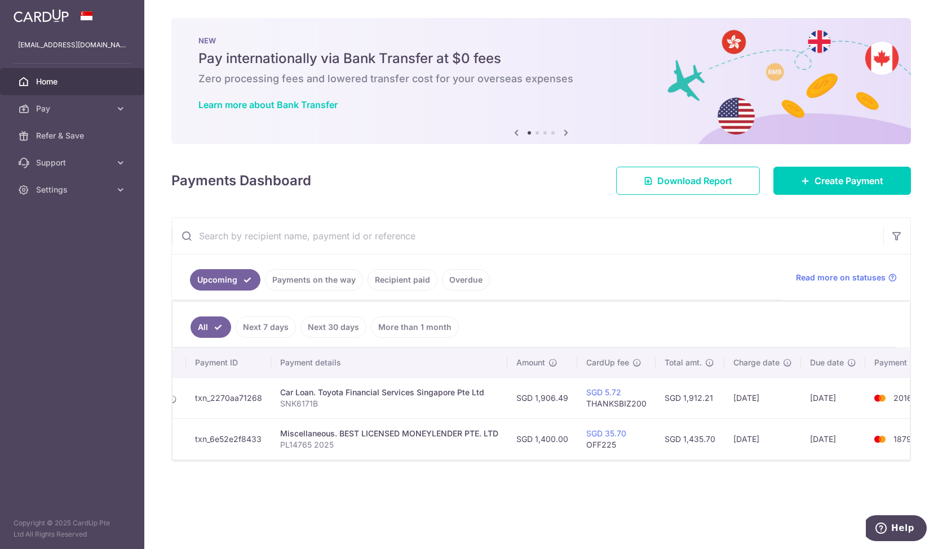
scroll to position [0, 127]
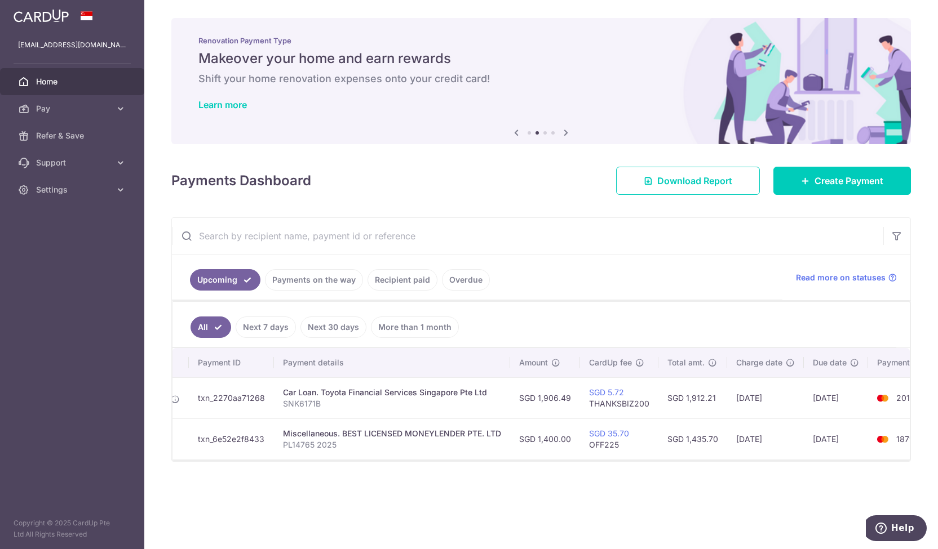
drag, startPoint x: 612, startPoint y: 502, endPoint x: 602, endPoint y: 533, distance: 32.4
click at [612, 502] on div "× Pause Schedule Pause all future payments in this series Pause just this one p…" at bounding box center [540, 274] width 793 height 549
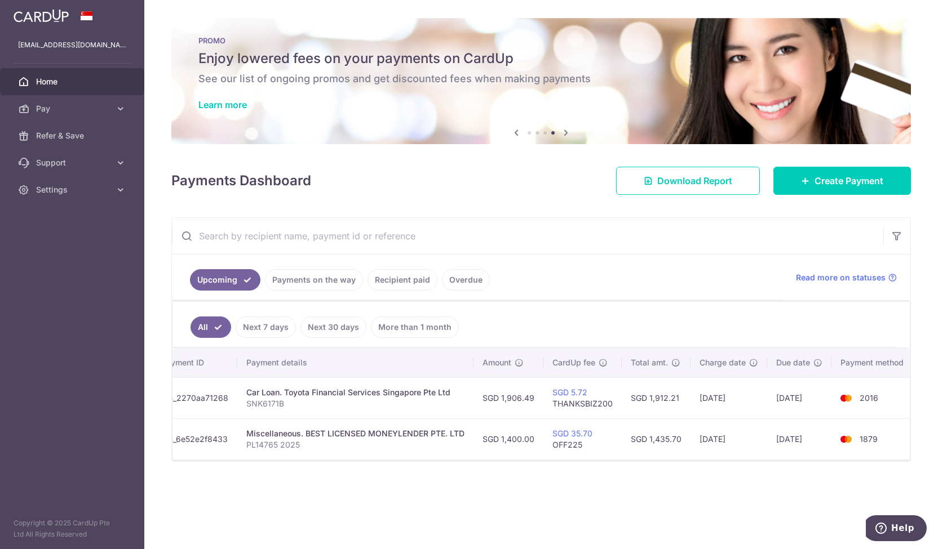
scroll to position [0, 0]
